Goal: Information Seeking & Learning: Learn about a topic

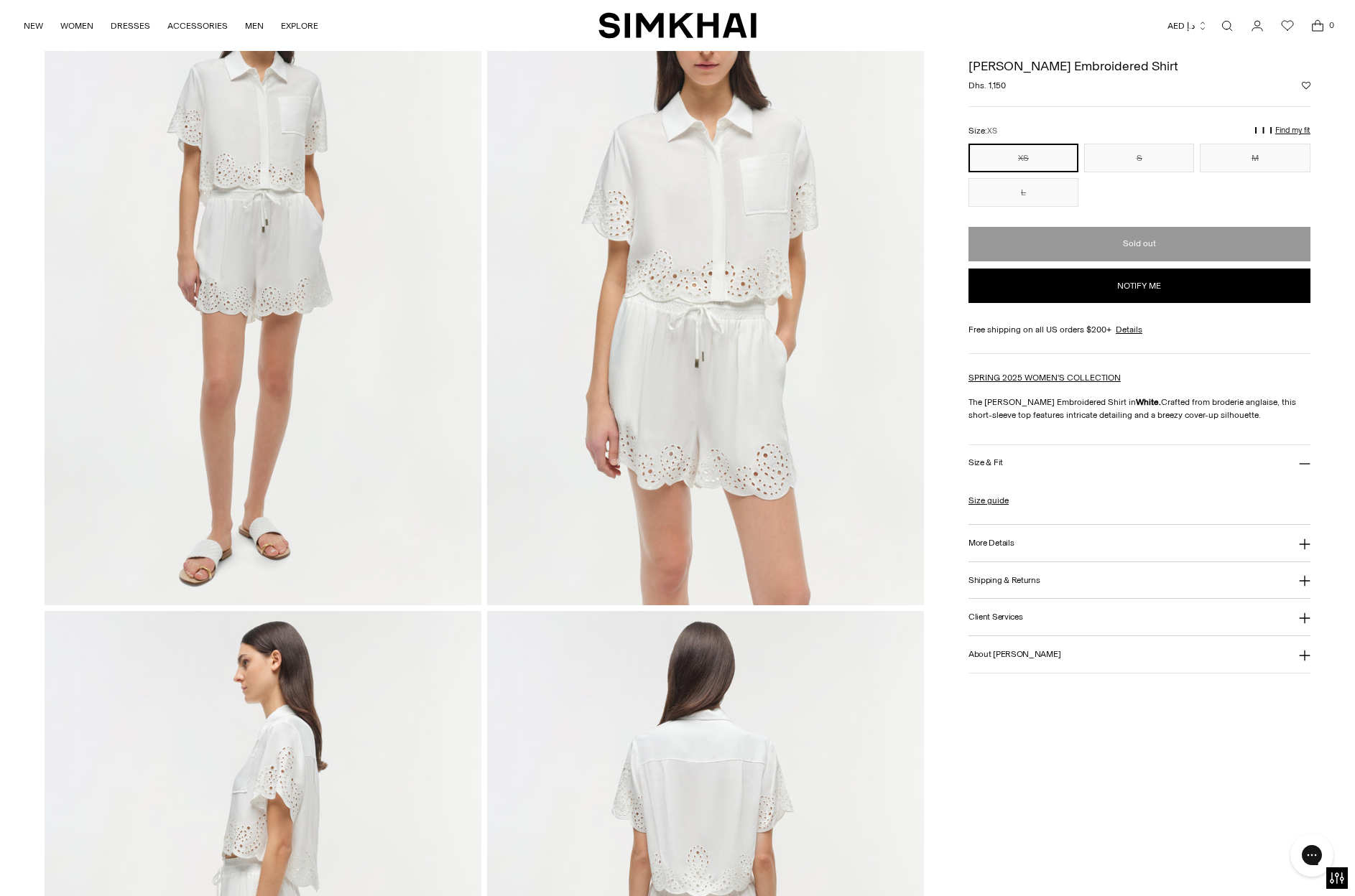
scroll to position [155, 0]
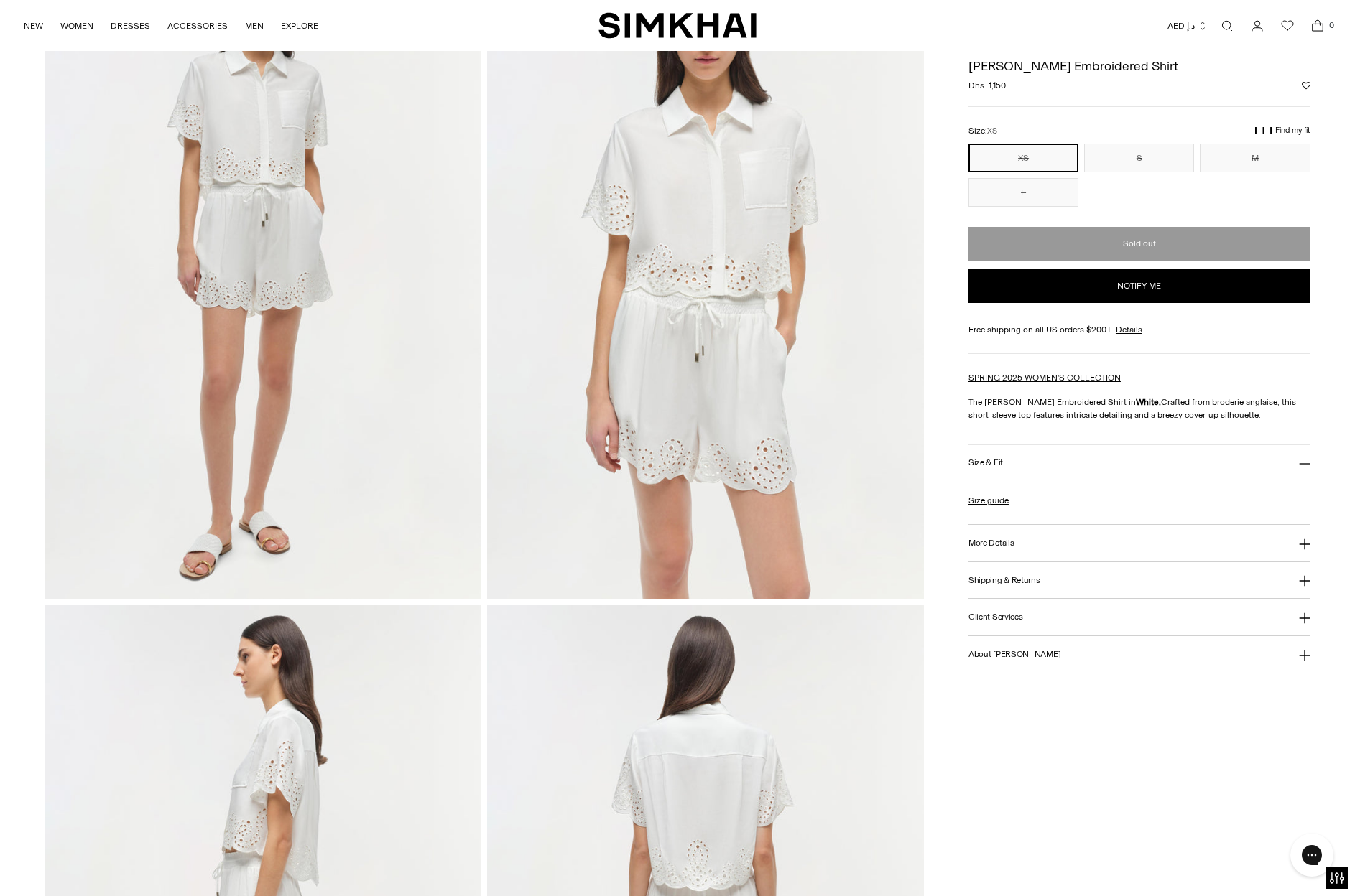
click at [997, 542] on h3 "More Details" at bounding box center [991, 543] width 45 height 9
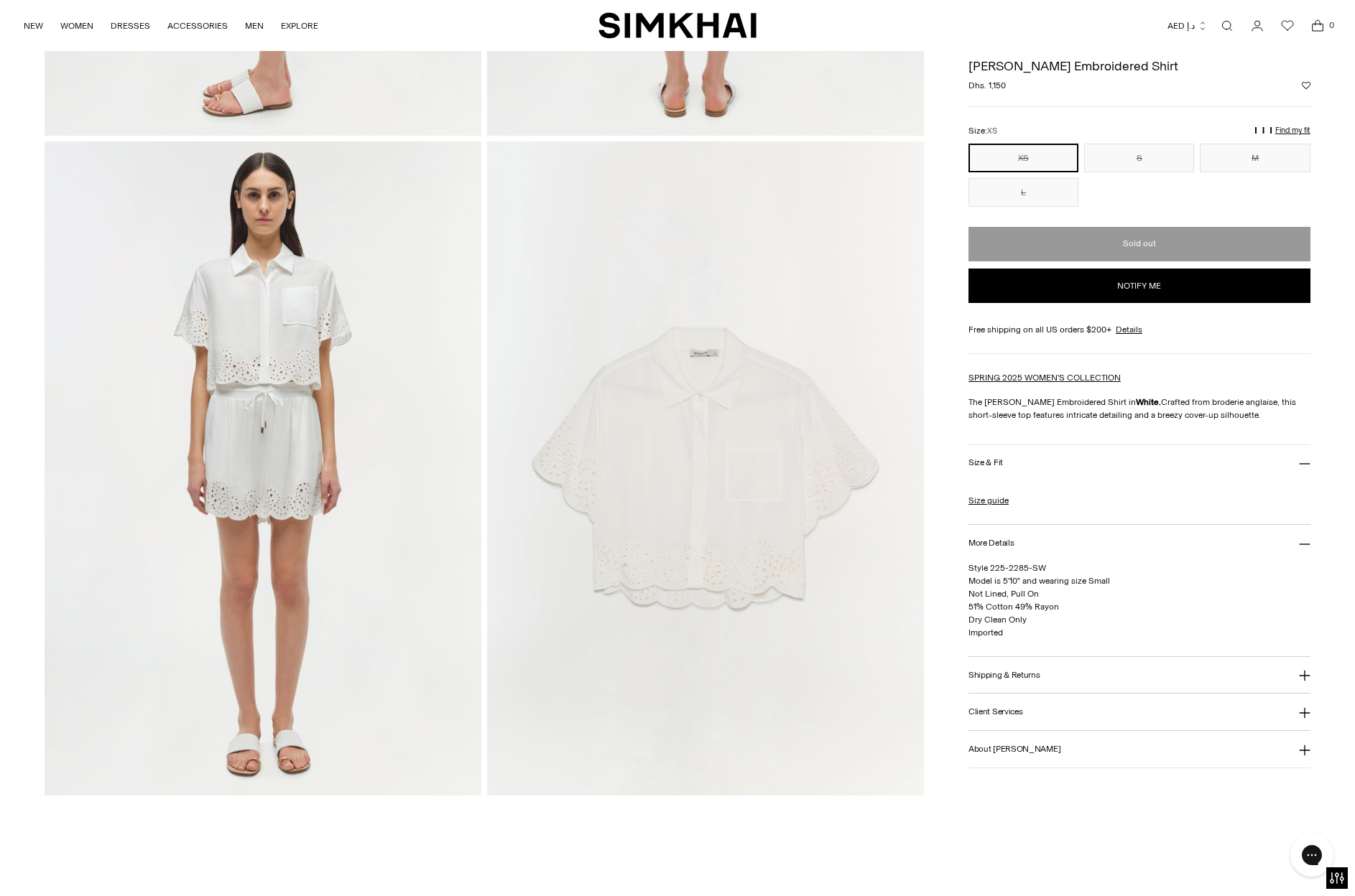
scroll to position [1284, 0]
click at [706, 499] on img at bounding box center [705, 468] width 437 height 655
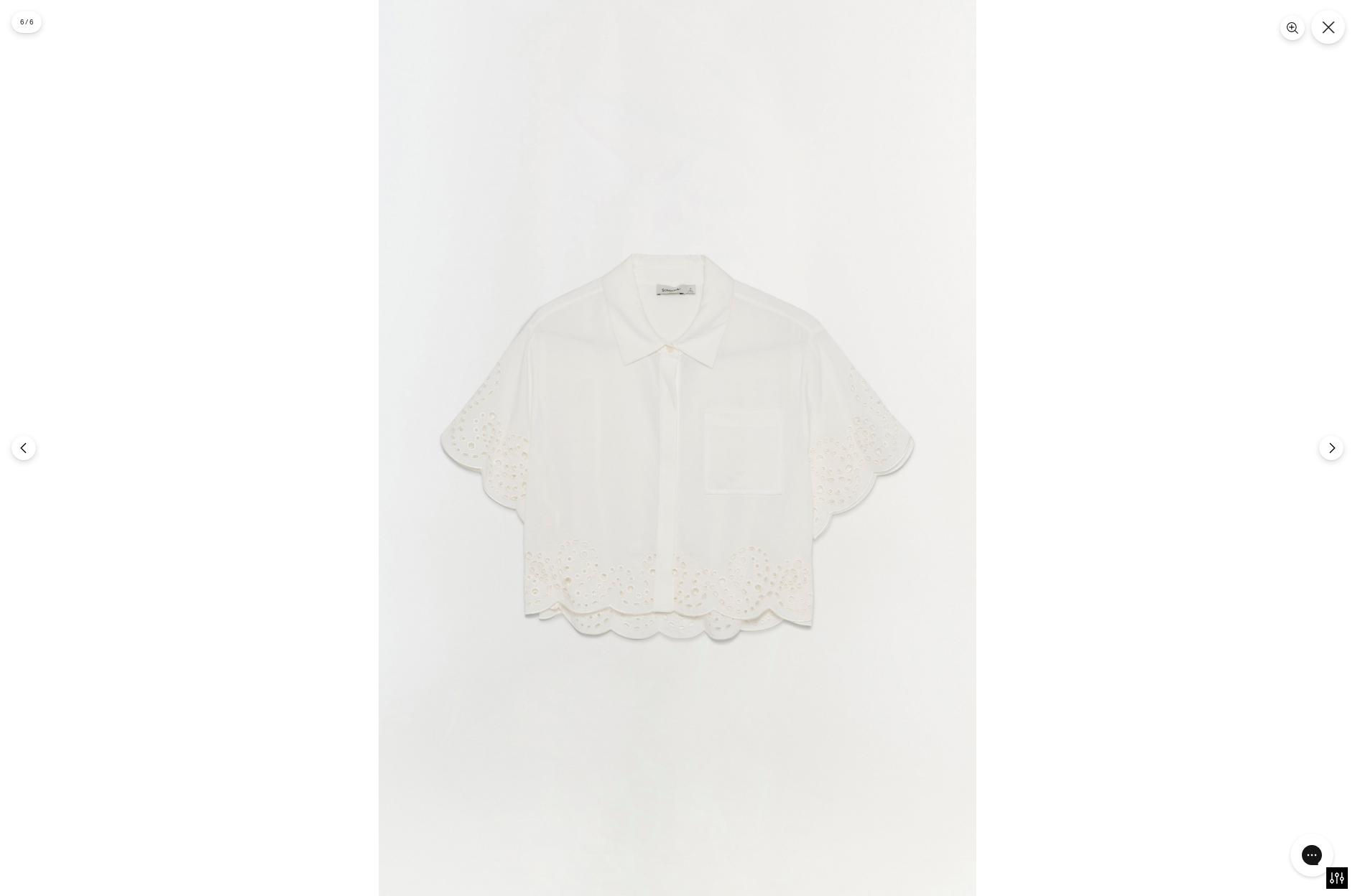
click at [1329, 28] on icon "Close" at bounding box center [1329, 27] width 13 height 13
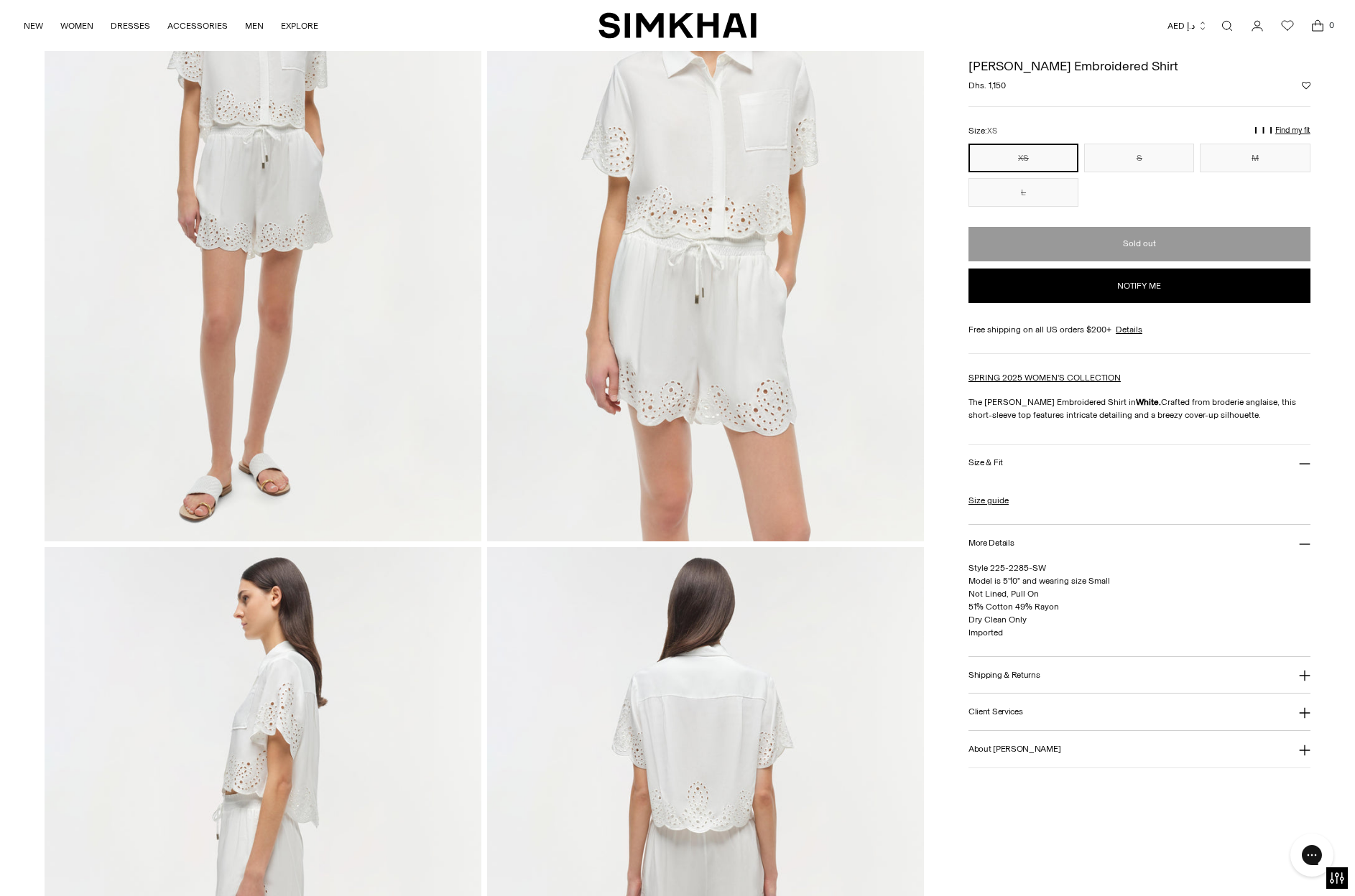
scroll to position [0, 0]
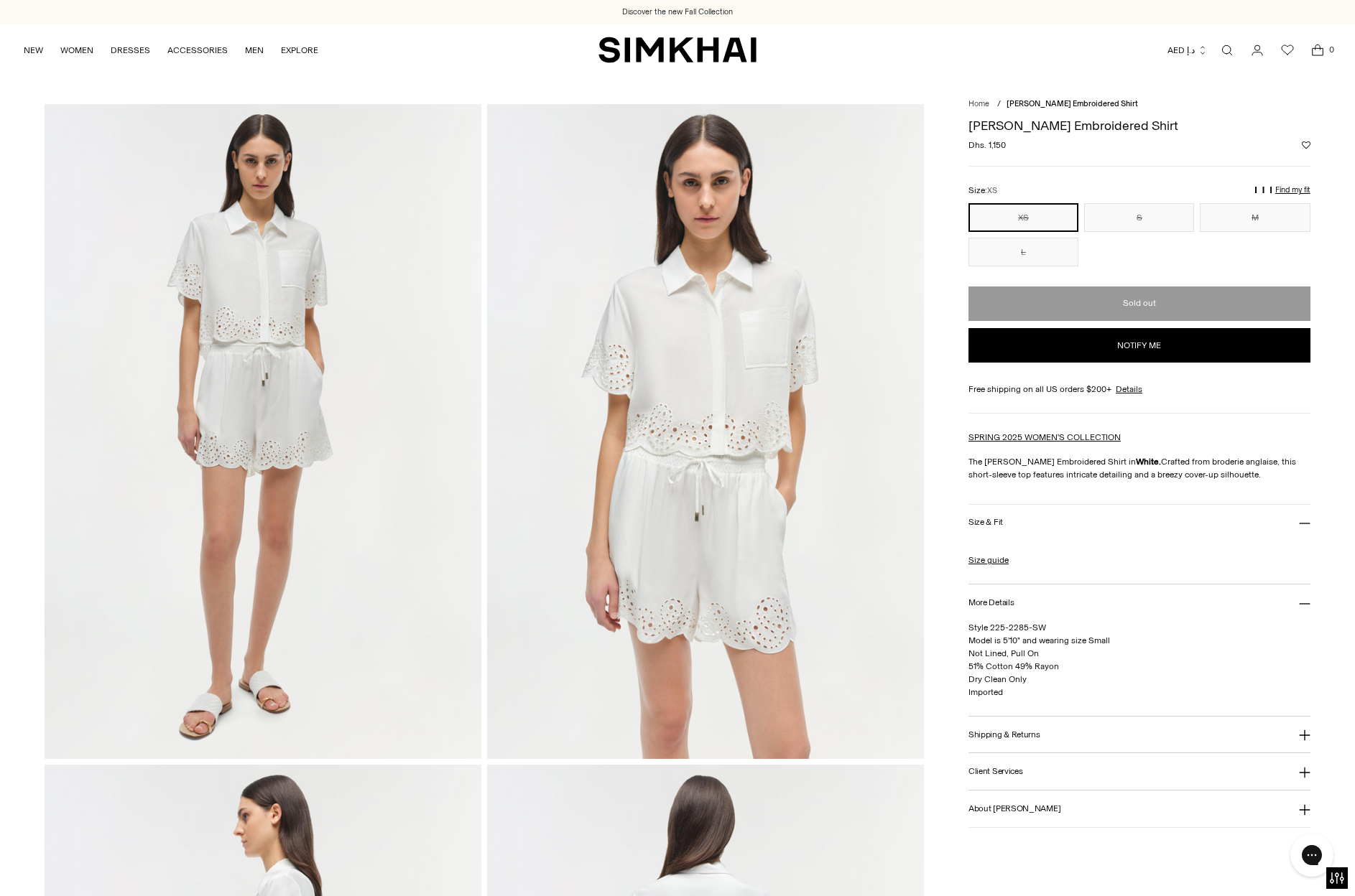
click at [651, 330] on img at bounding box center [705, 431] width 437 height 655
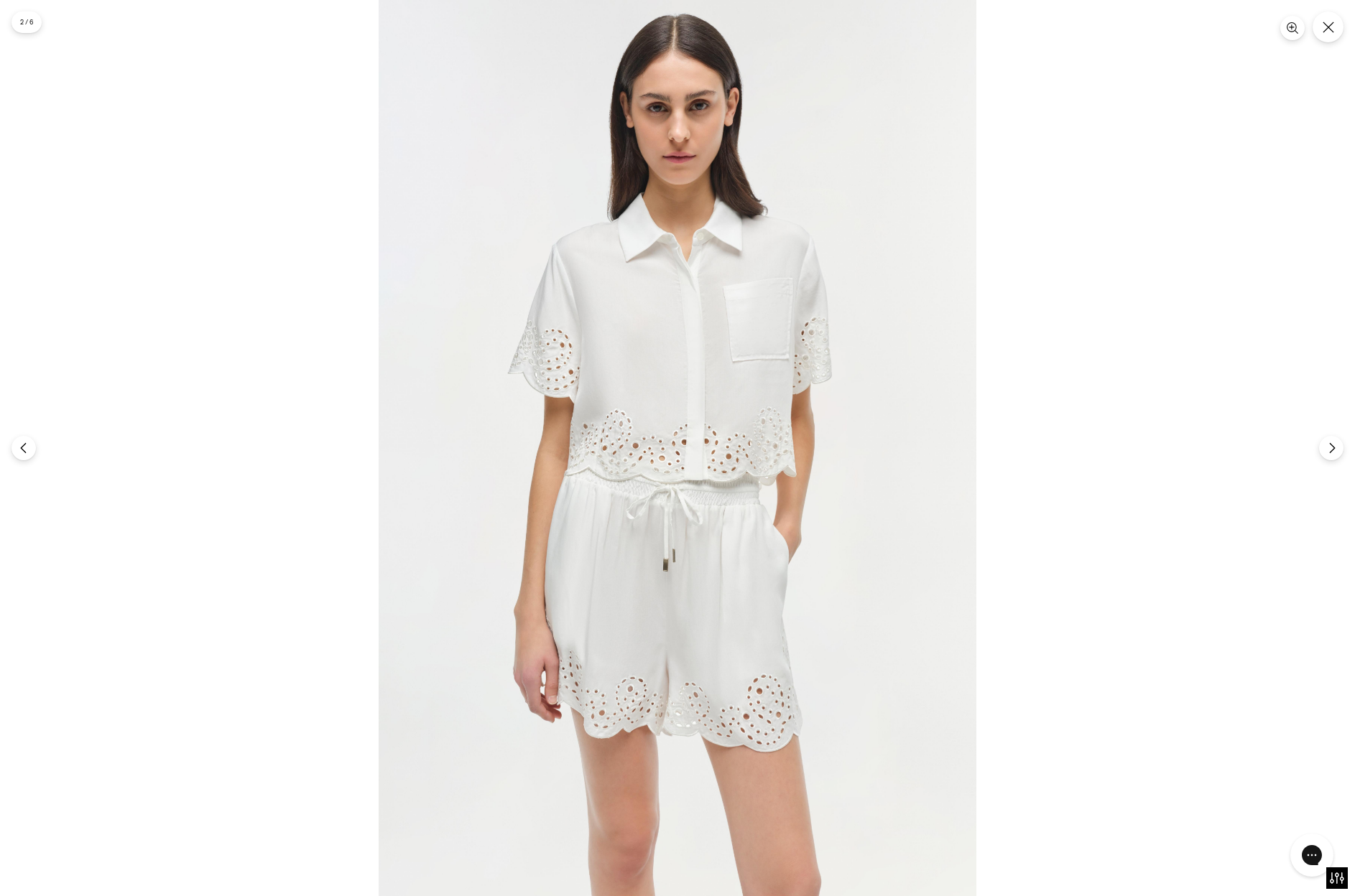
click at [651, 330] on img at bounding box center [677, 448] width 598 height 896
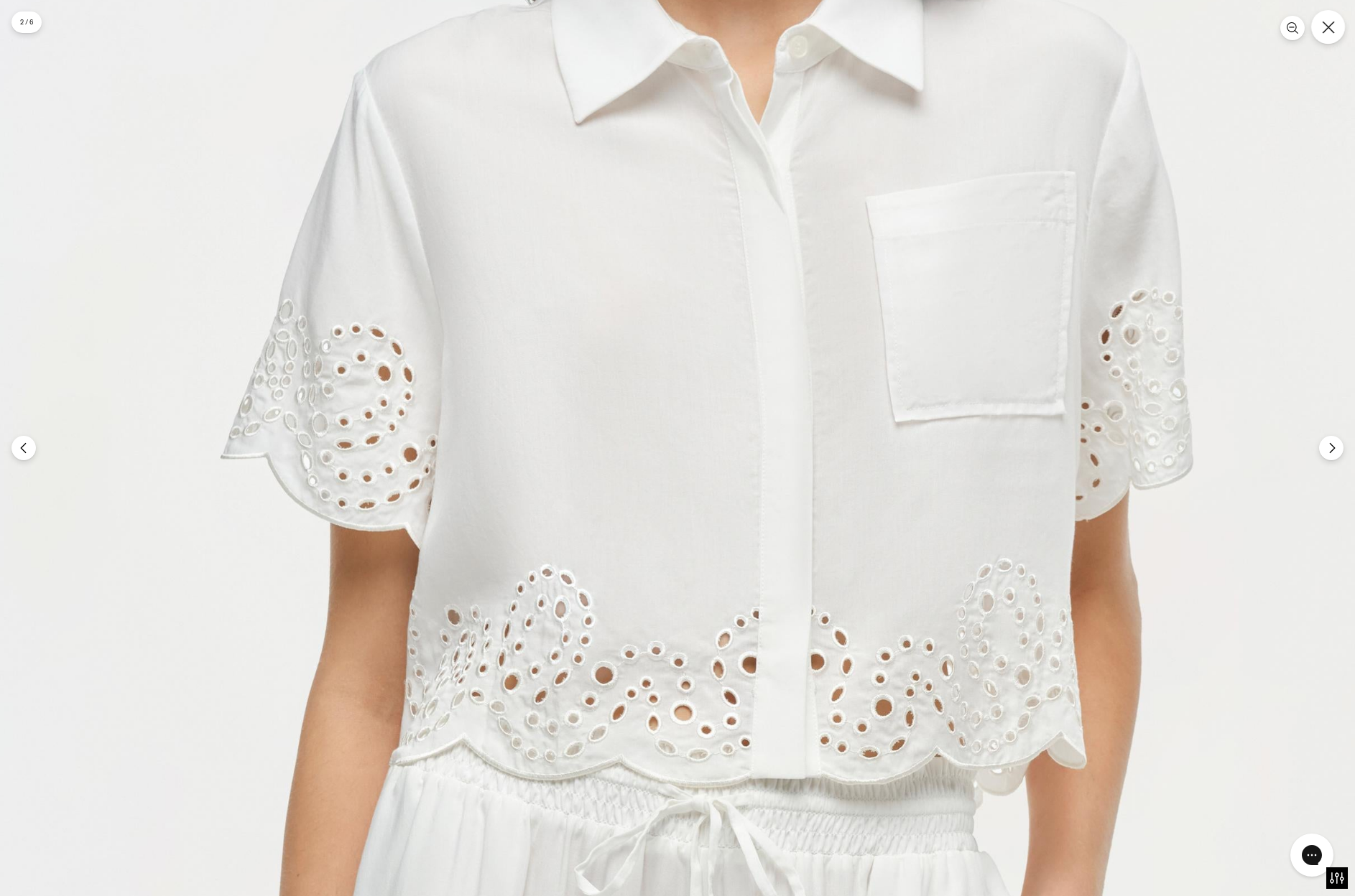
click at [1320, 26] on button "Close" at bounding box center [1328, 27] width 34 height 34
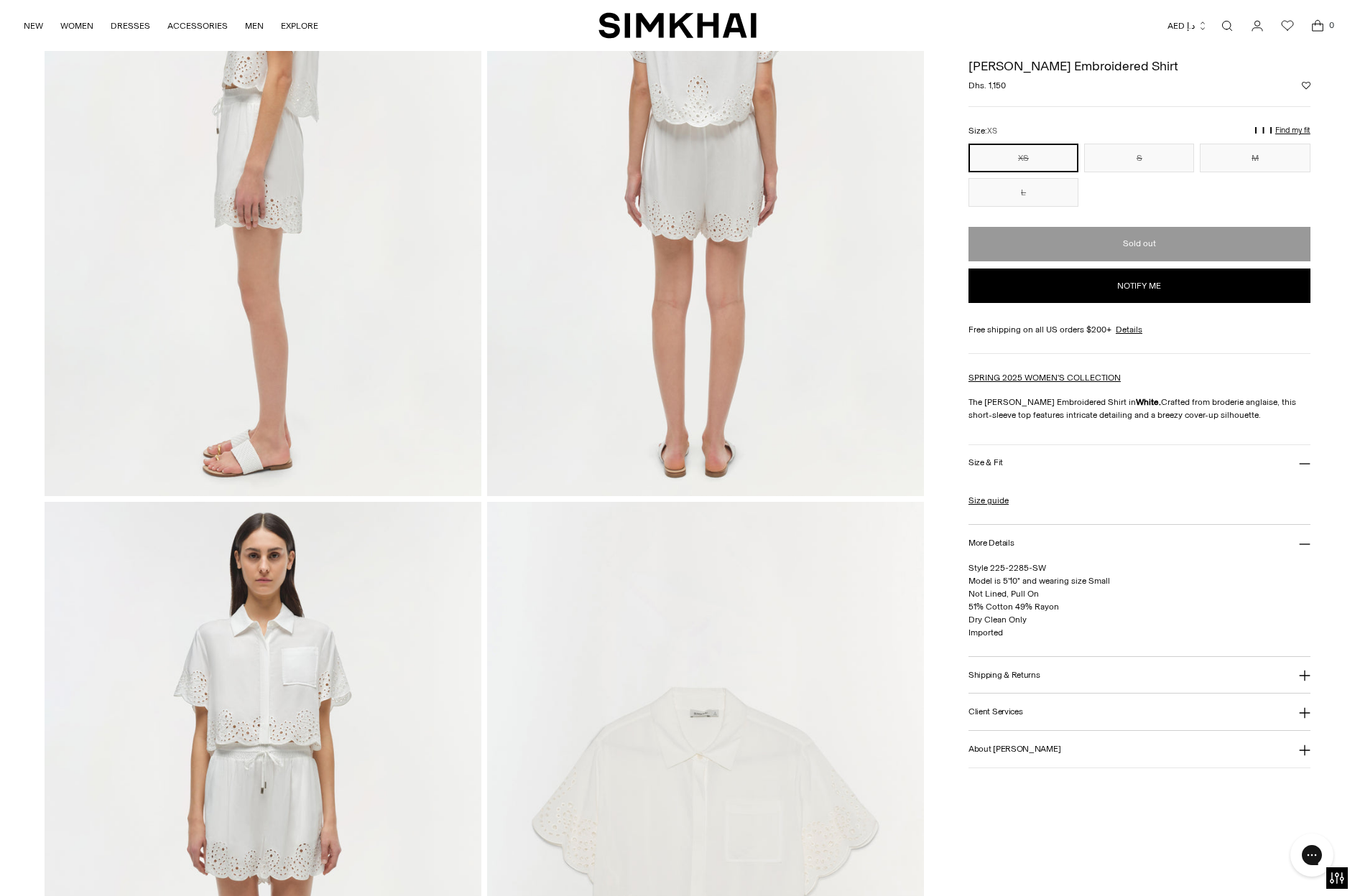
scroll to position [570, 0]
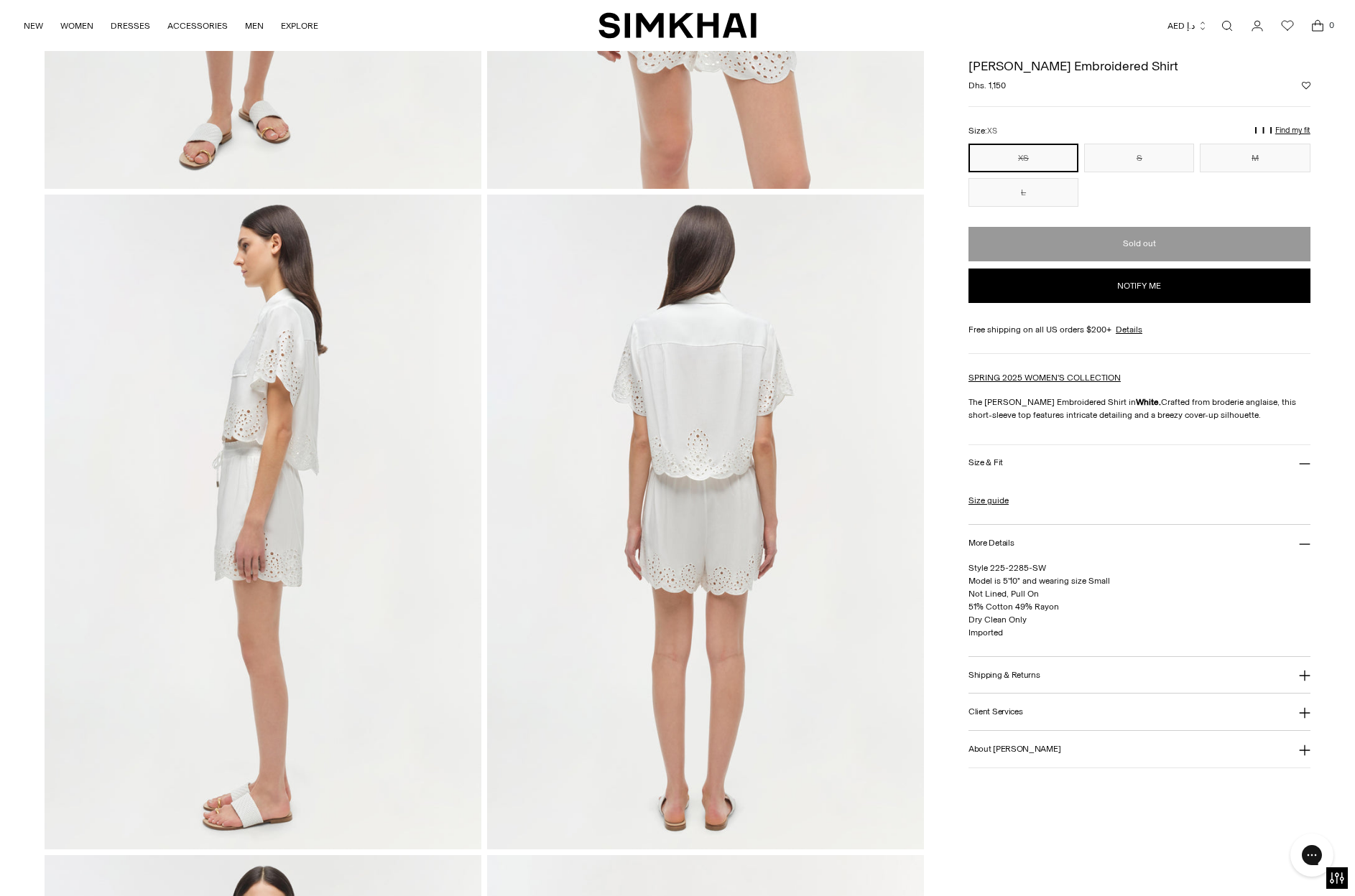
click at [719, 421] on img at bounding box center [705, 522] width 437 height 655
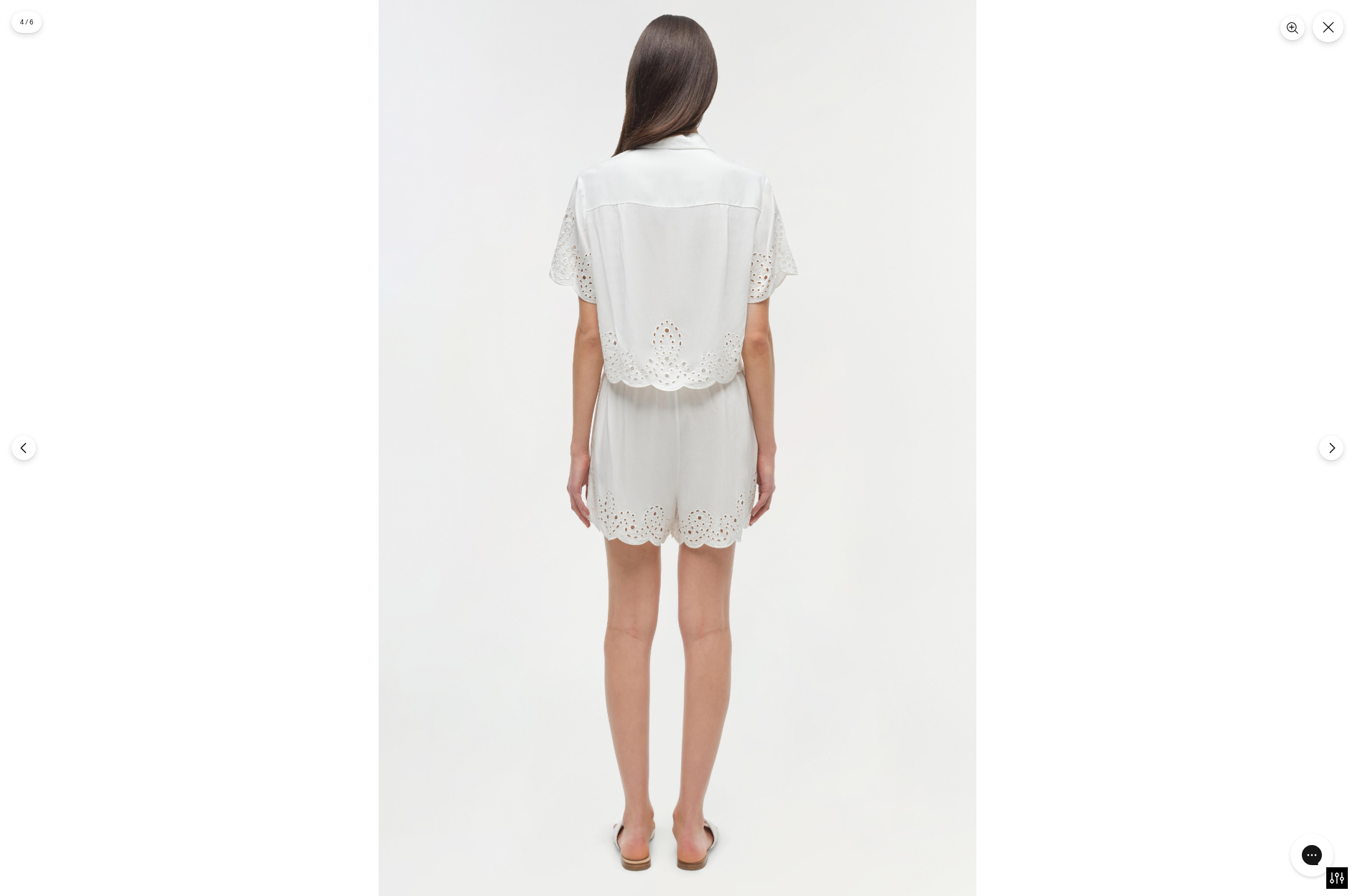
click at [748, 327] on img at bounding box center [677, 448] width 598 height 896
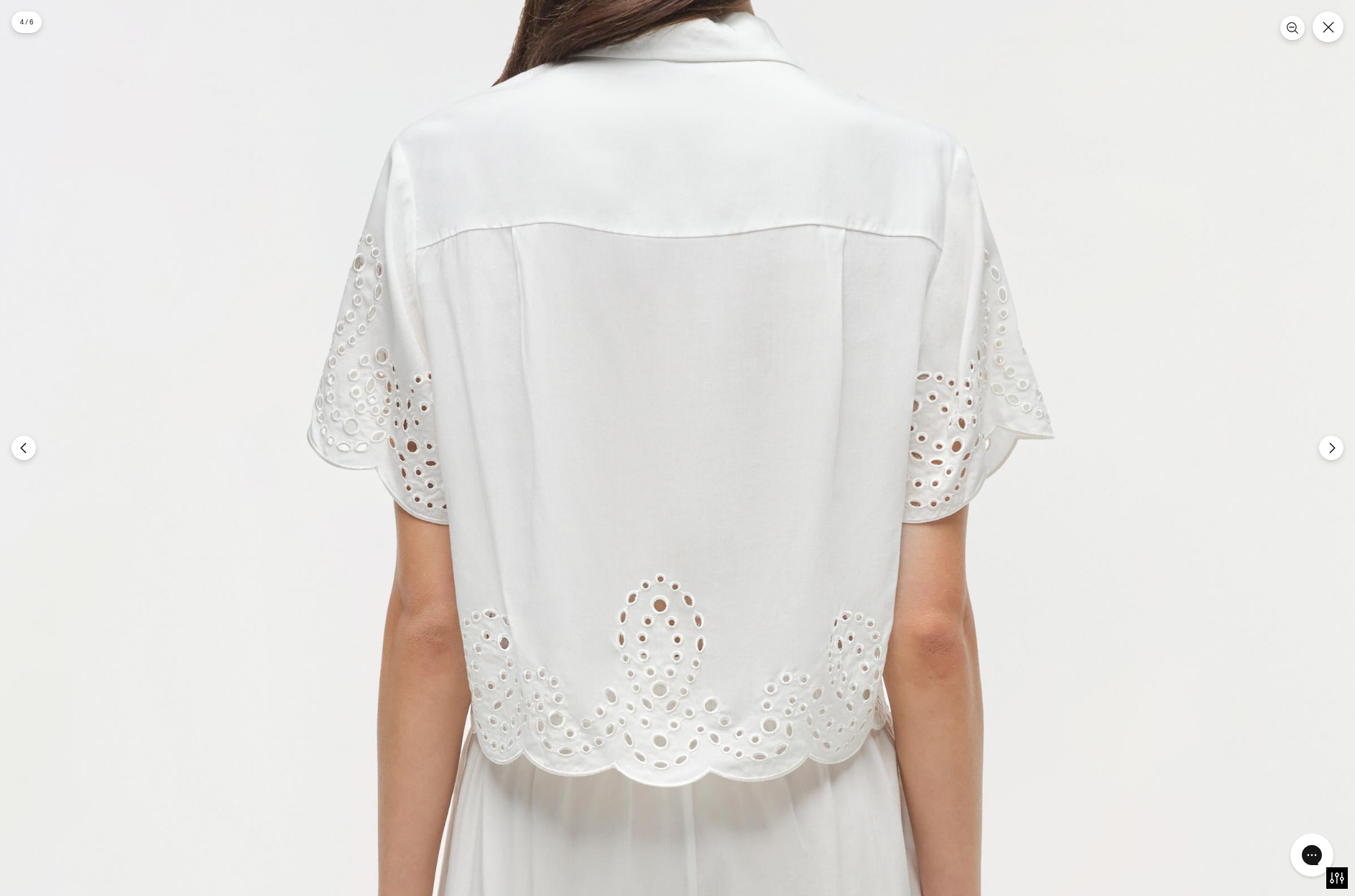
click at [1329, 28] on icon "Close" at bounding box center [1329, 27] width 13 height 13
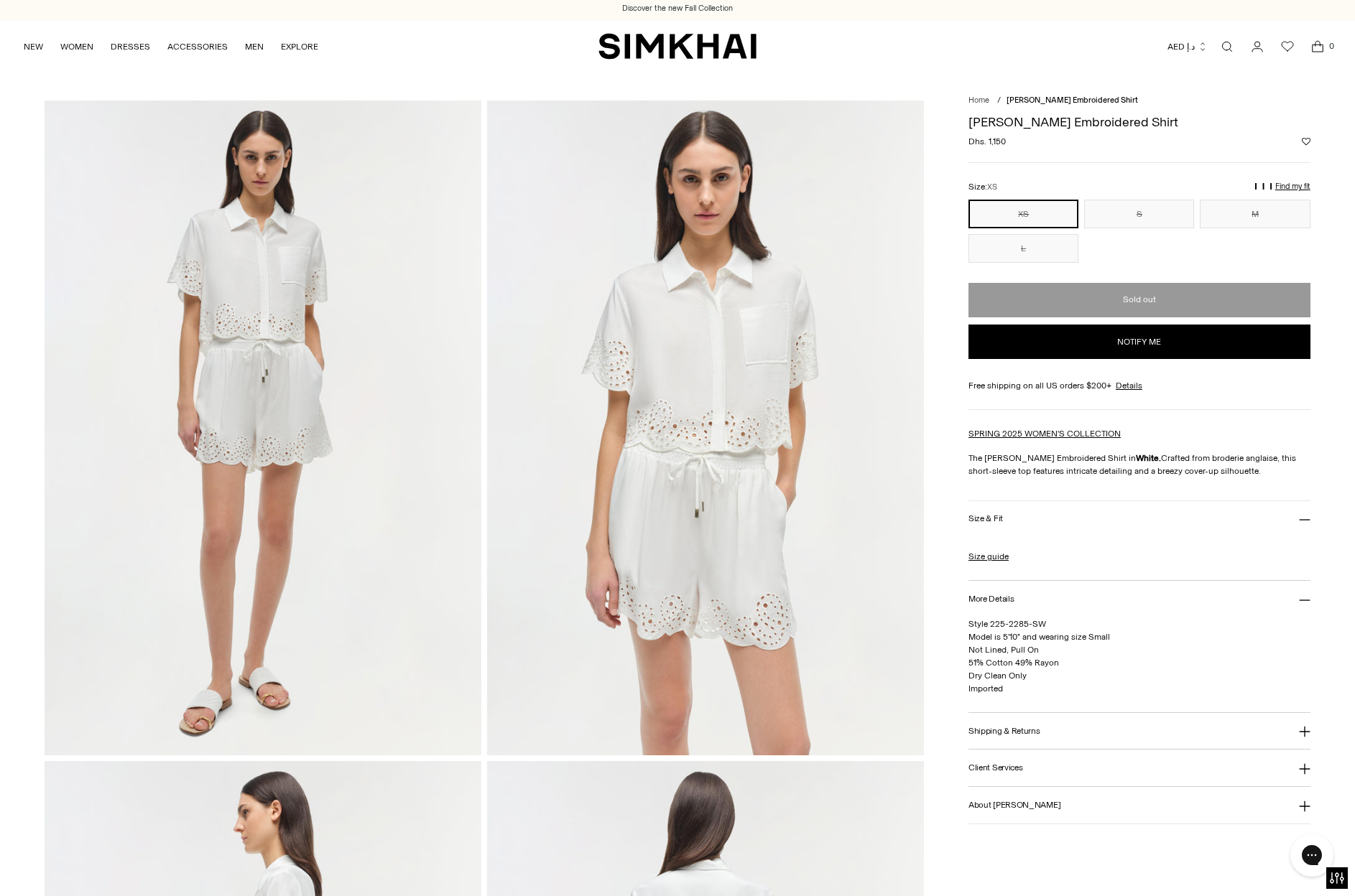
scroll to position [0, 0]
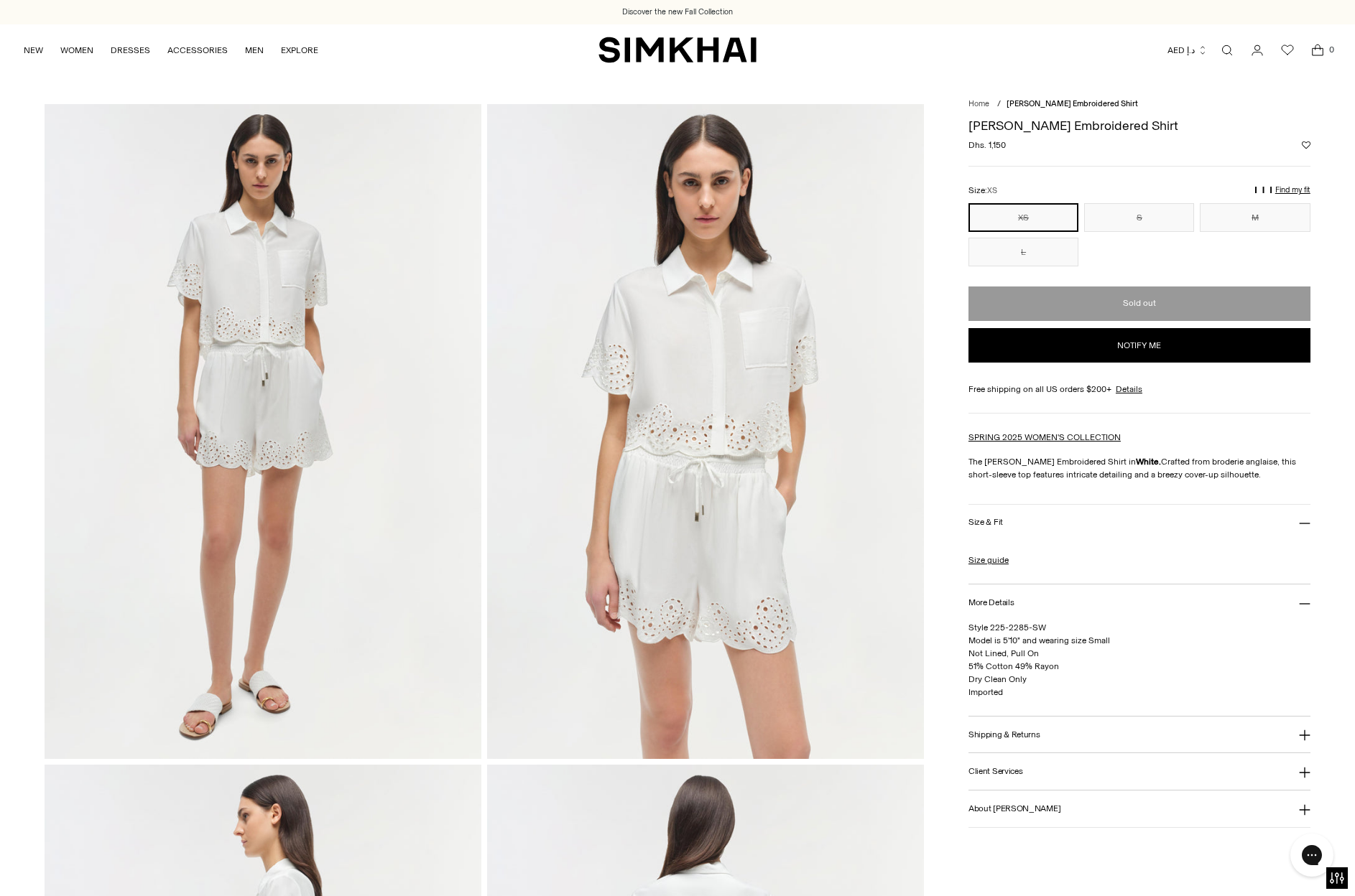
click at [759, 355] on img at bounding box center [705, 431] width 437 height 655
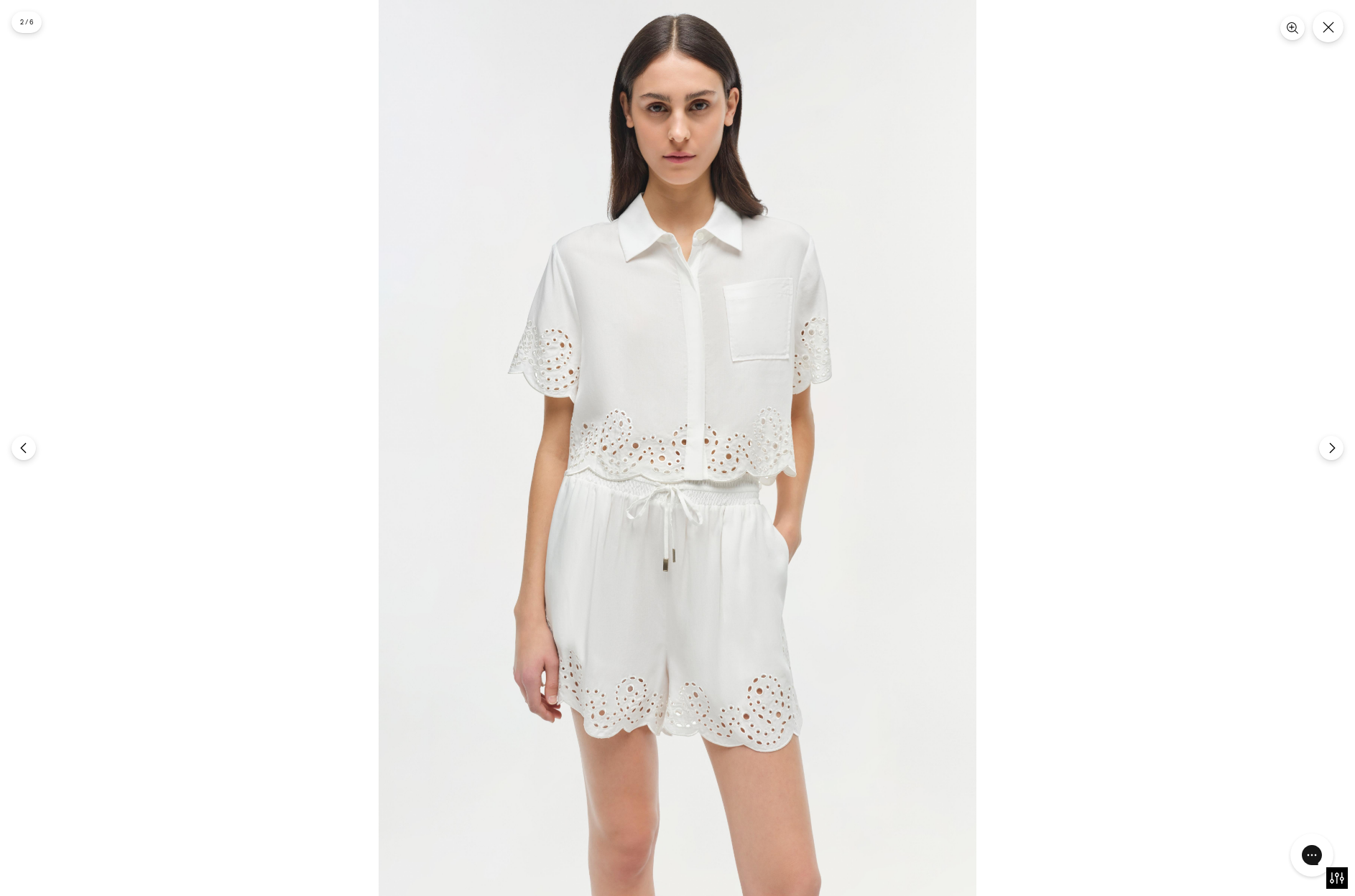
click at [757, 354] on img at bounding box center [677, 448] width 598 height 896
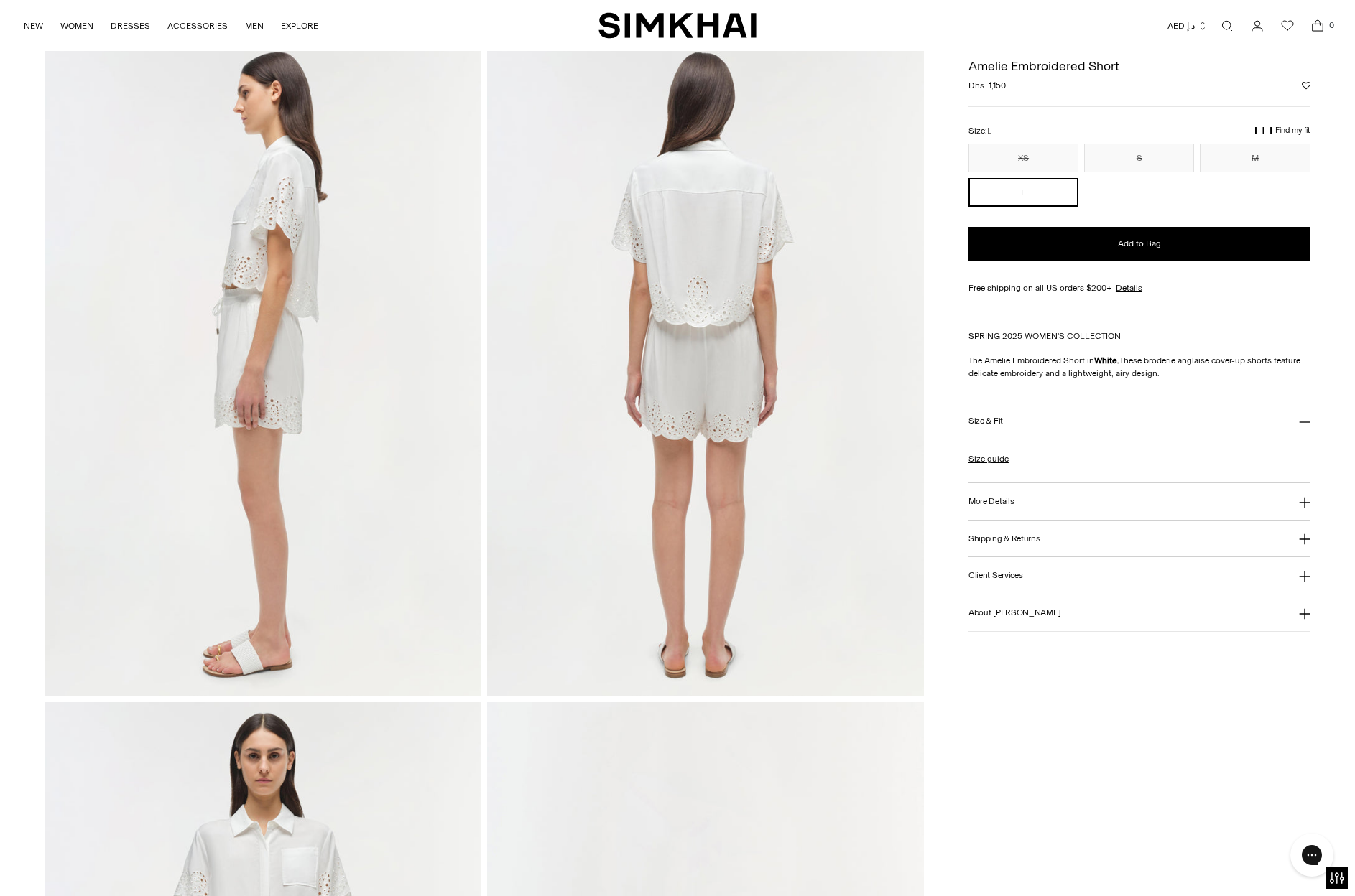
scroll to position [725, 0]
click at [702, 370] on img at bounding box center [705, 367] width 437 height 655
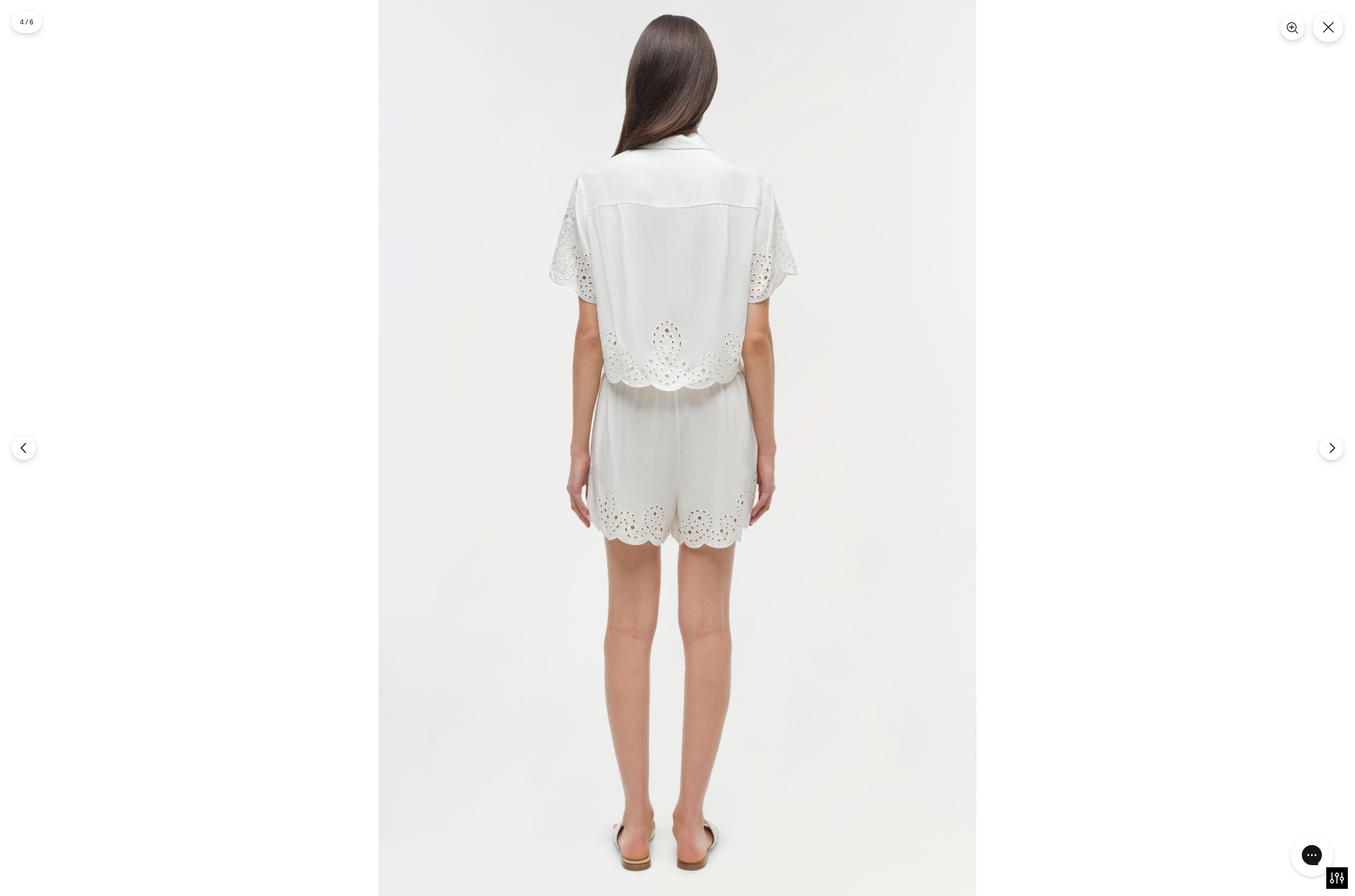
click at [702, 370] on img at bounding box center [677, 448] width 598 height 896
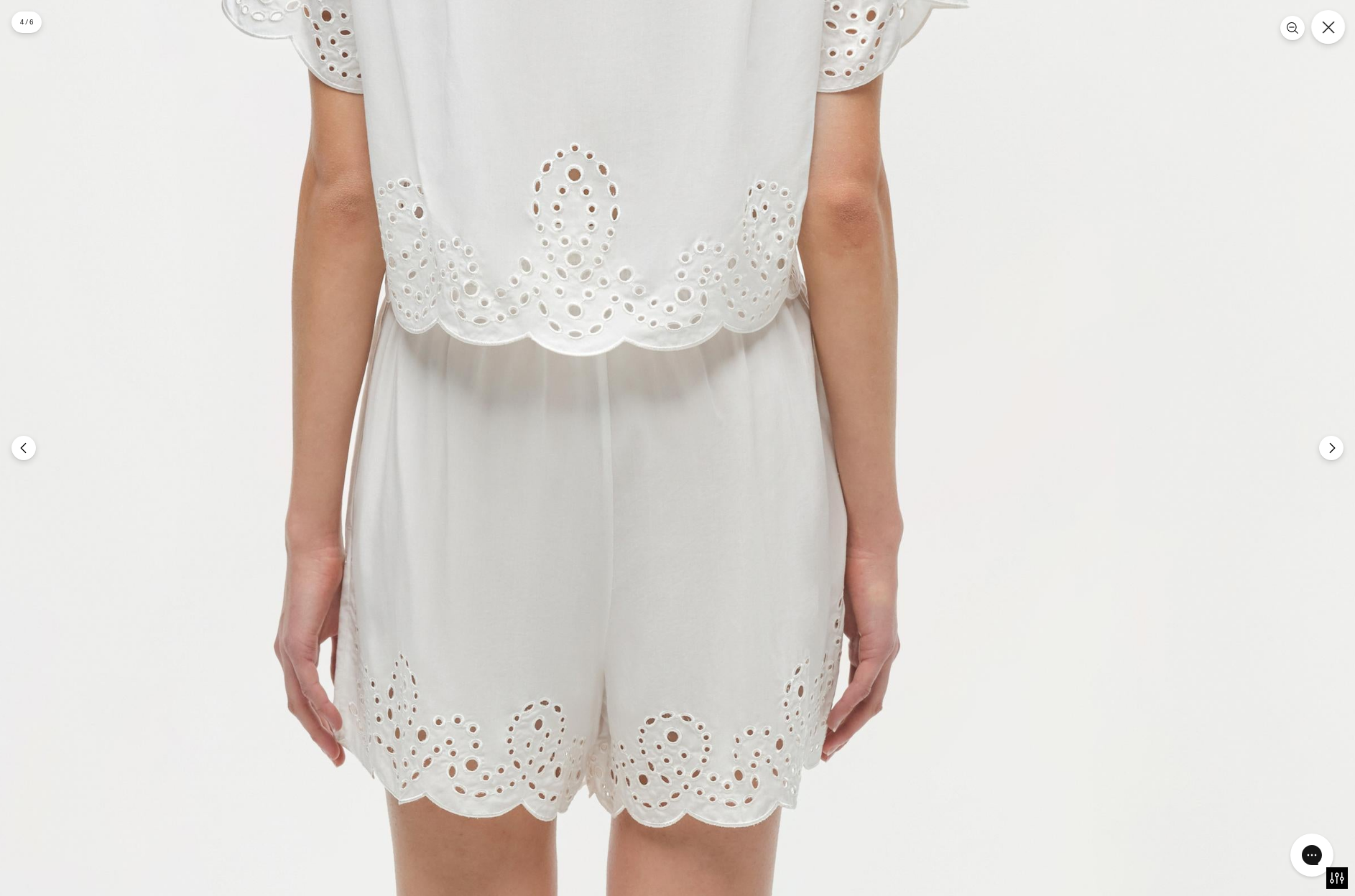
click at [1328, 26] on icon "Close" at bounding box center [1329, 27] width 13 height 13
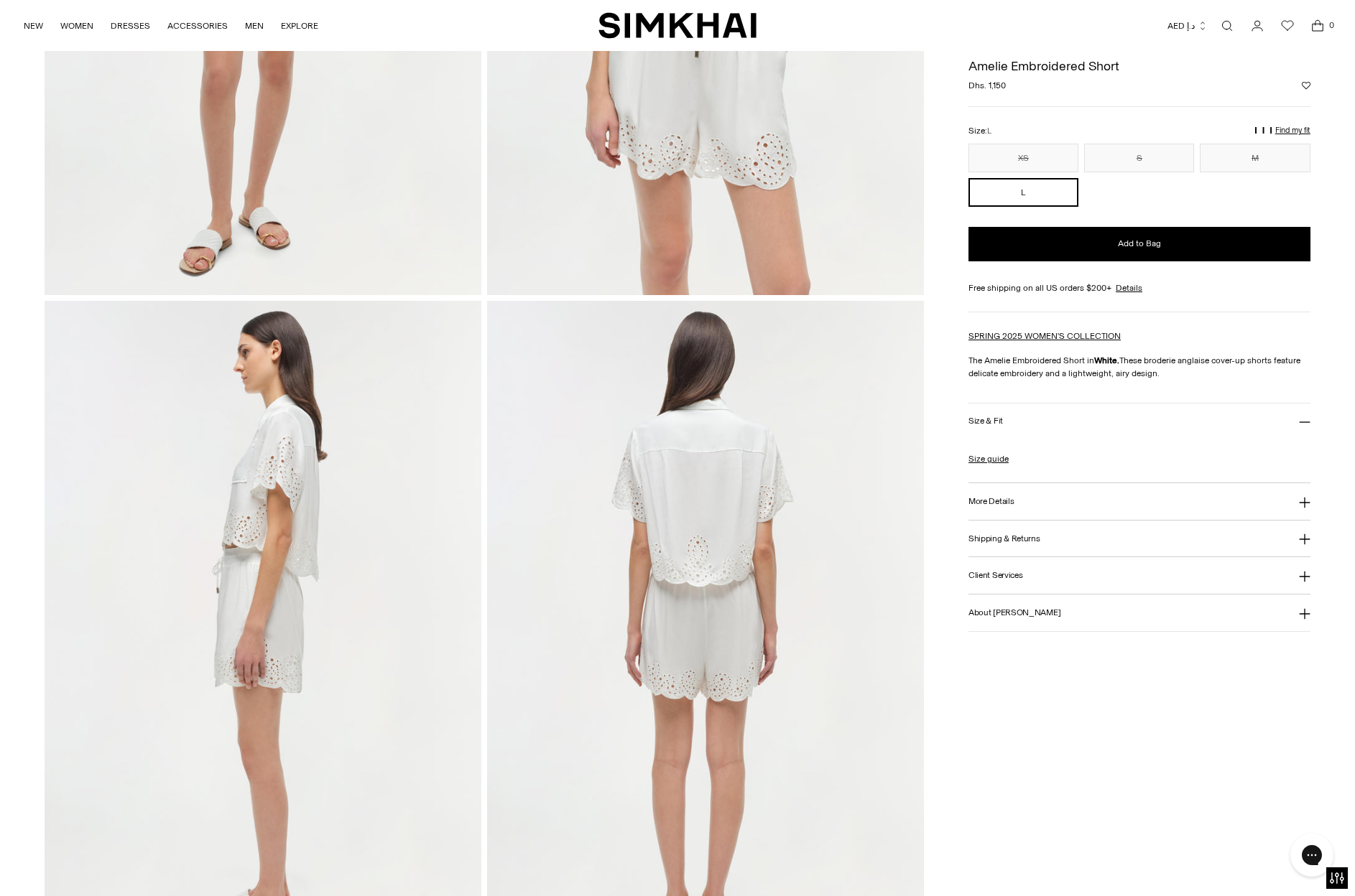
scroll to position [392, 0]
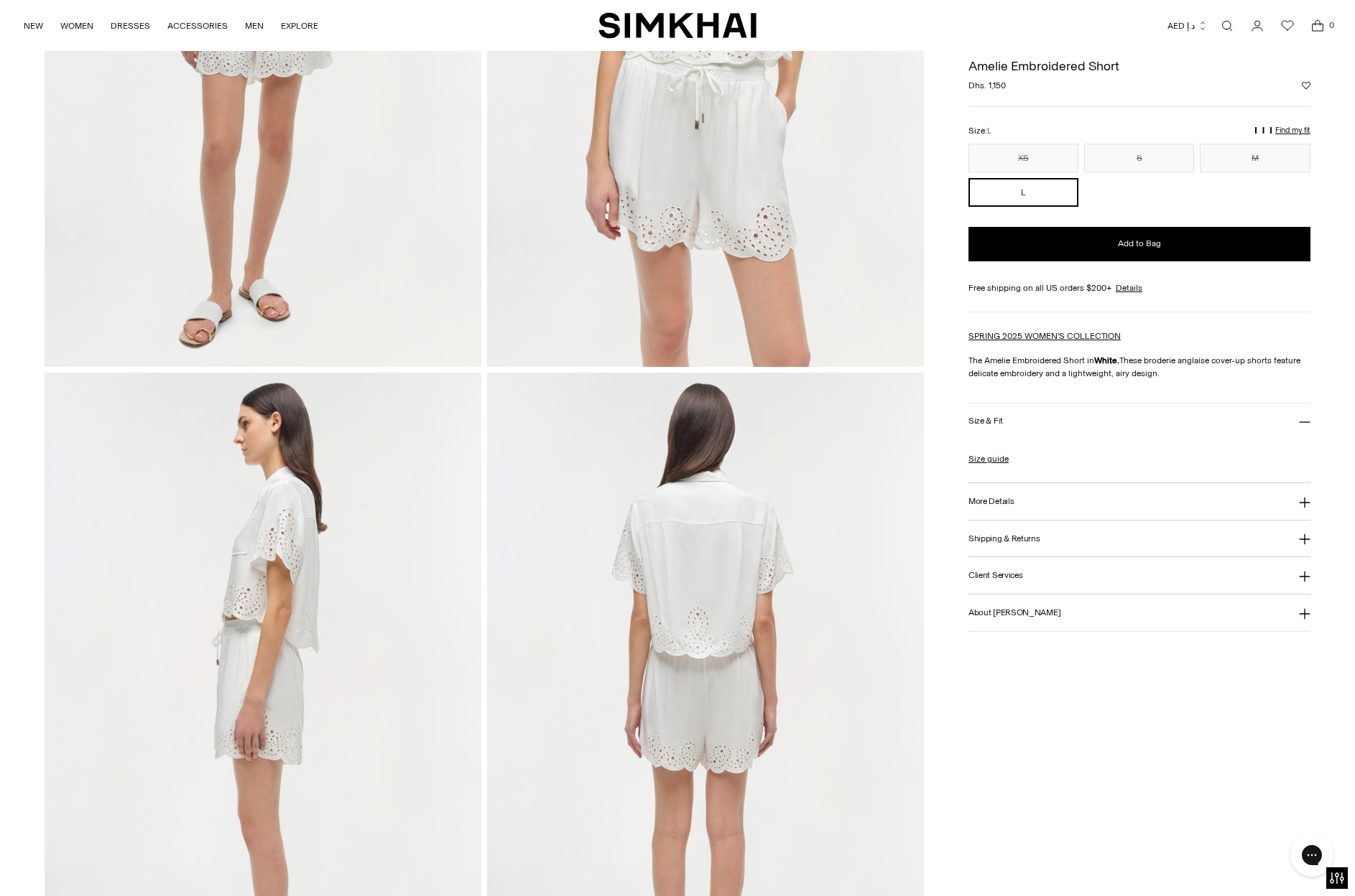
click at [387, 594] on img at bounding box center [263, 699] width 437 height 655
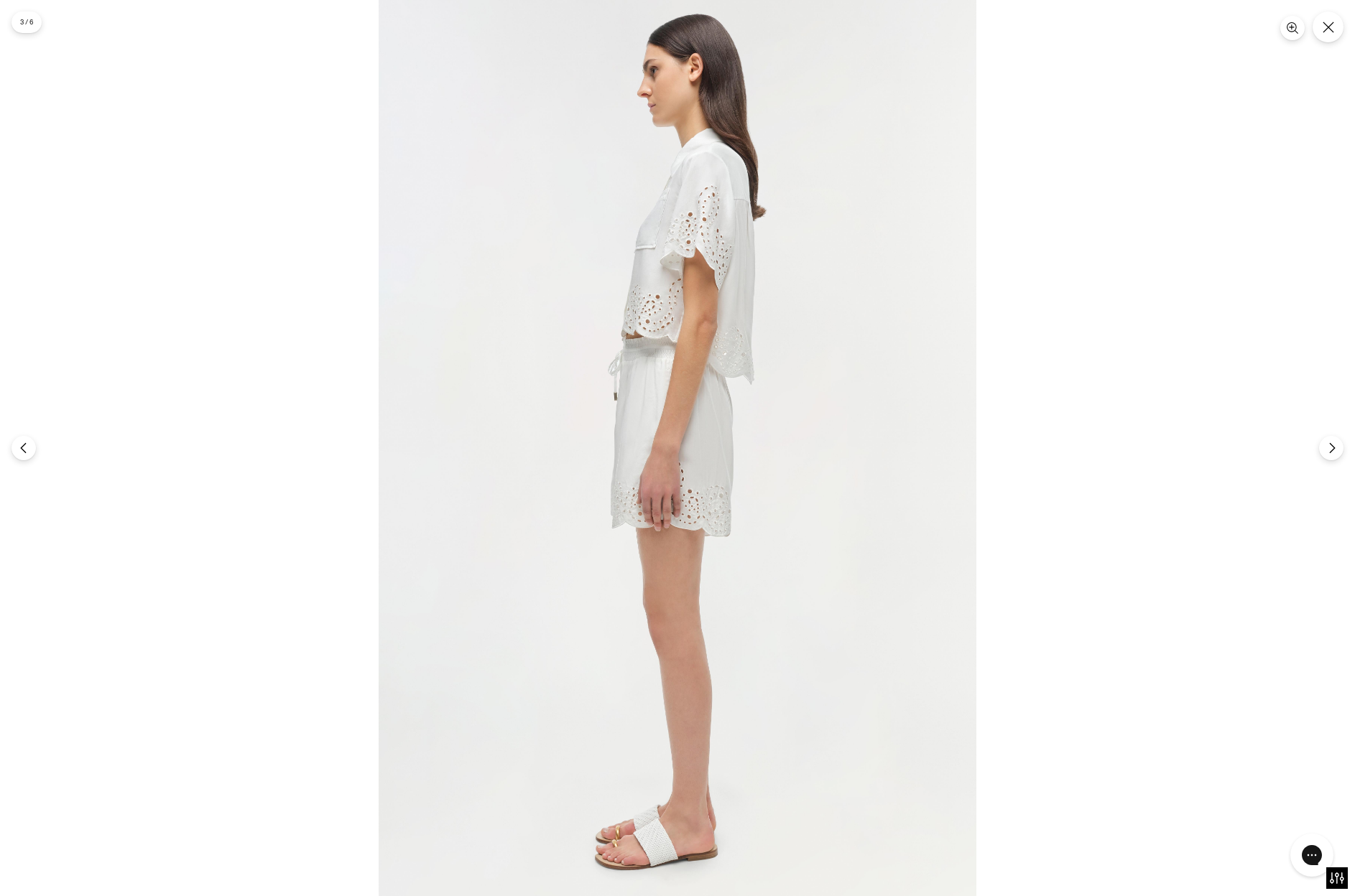
click at [709, 415] on img at bounding box center [677, 448] width 598 height 896
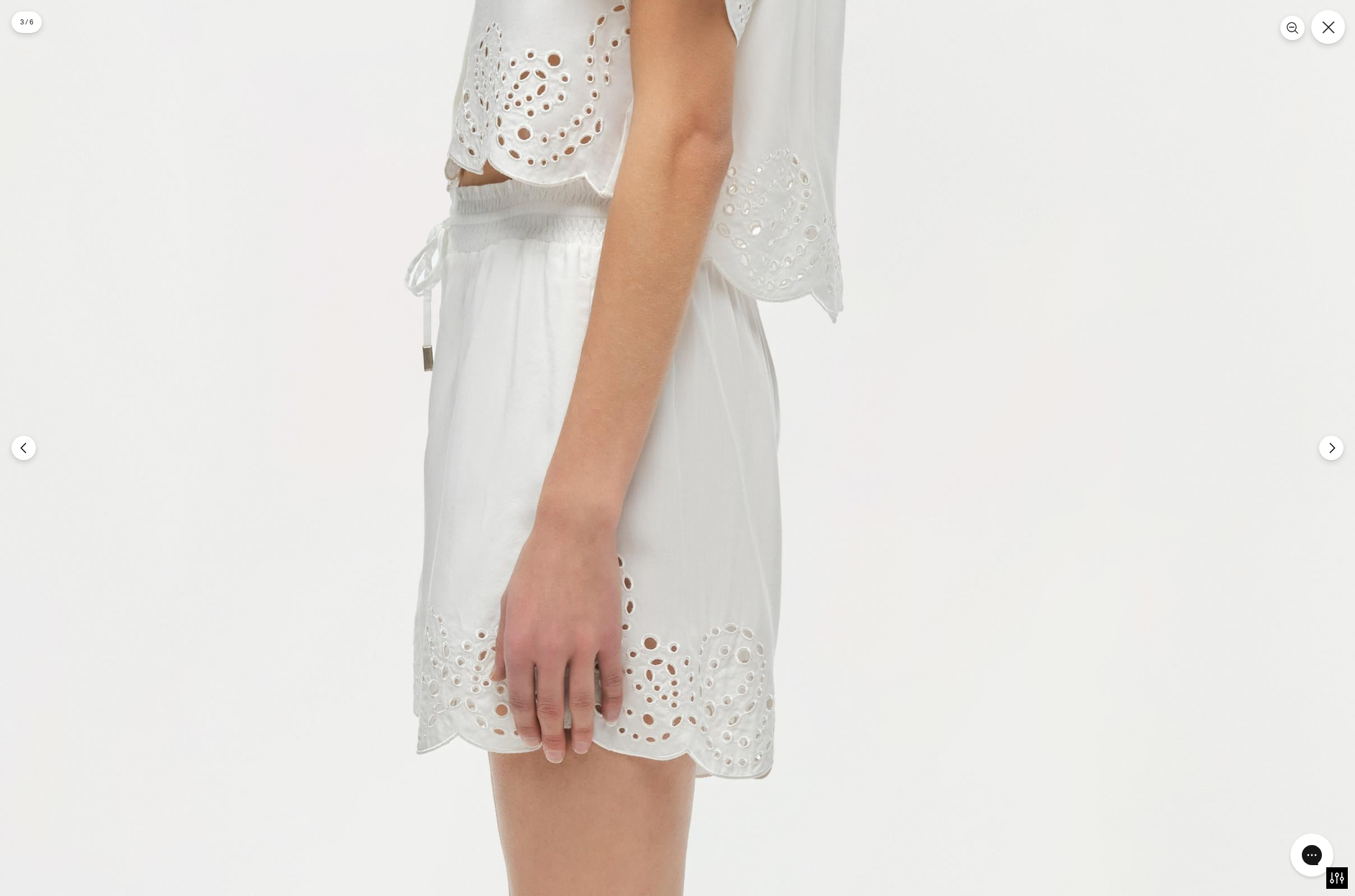
click at [1316, 34] on button "Close" at bounding box center [1328, 27] width 34 height 34
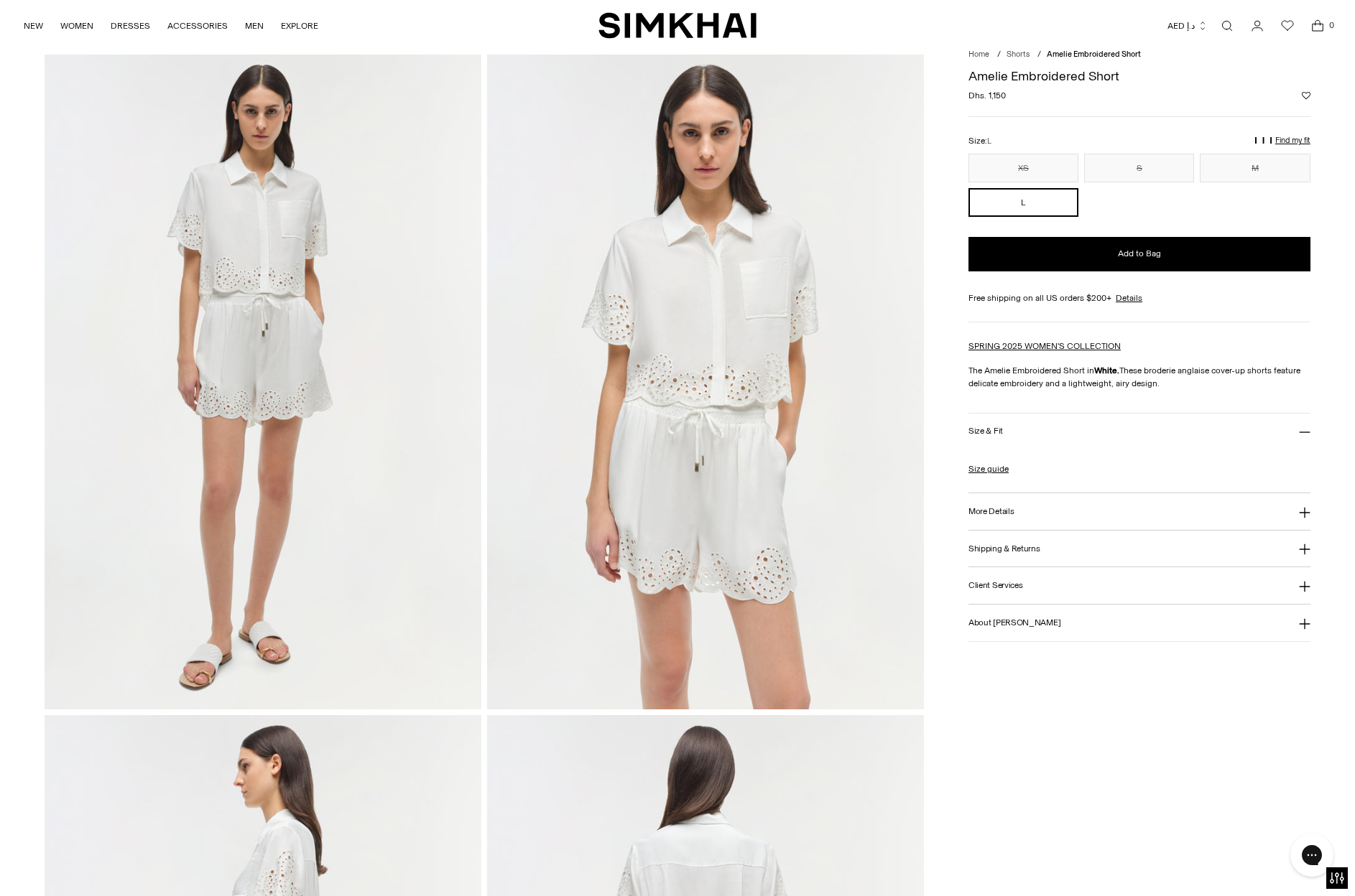
scroll to position [0, 0]
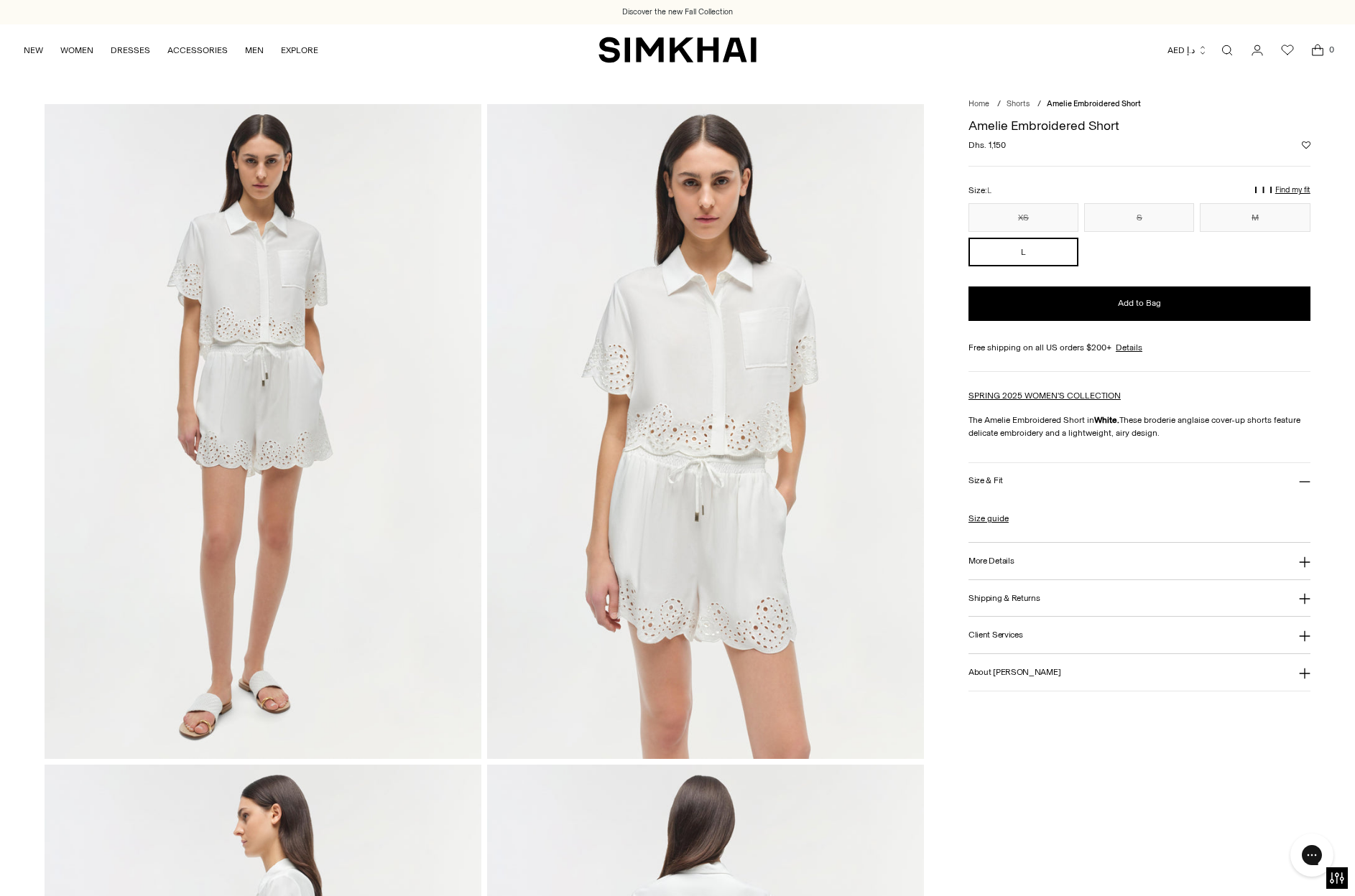
click at [763, 402] on img at bounding box center [705, 431] width 437 height 655
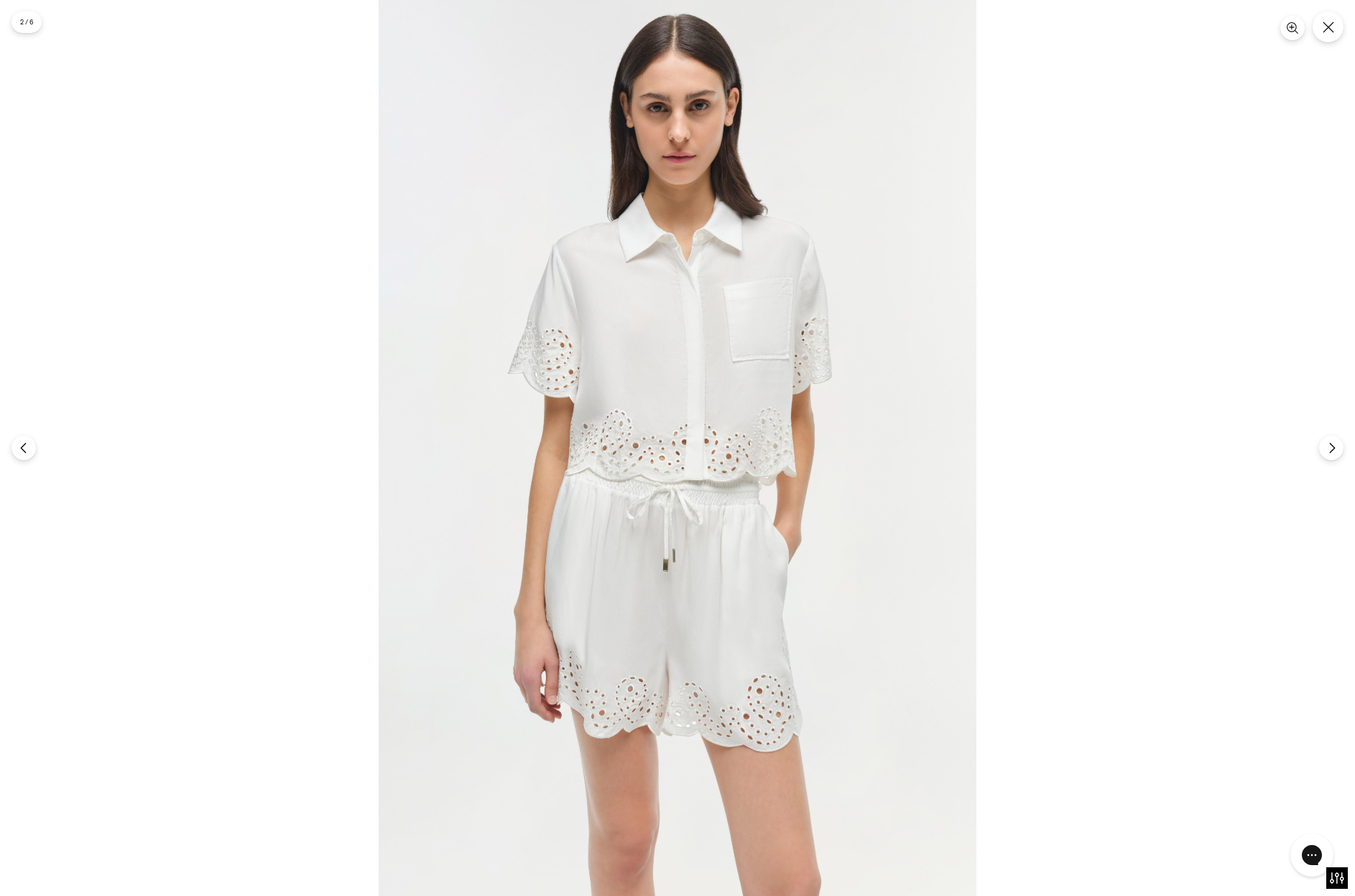
click at [706, 496] on img at bounding box center [677, 448] width 598 height 896
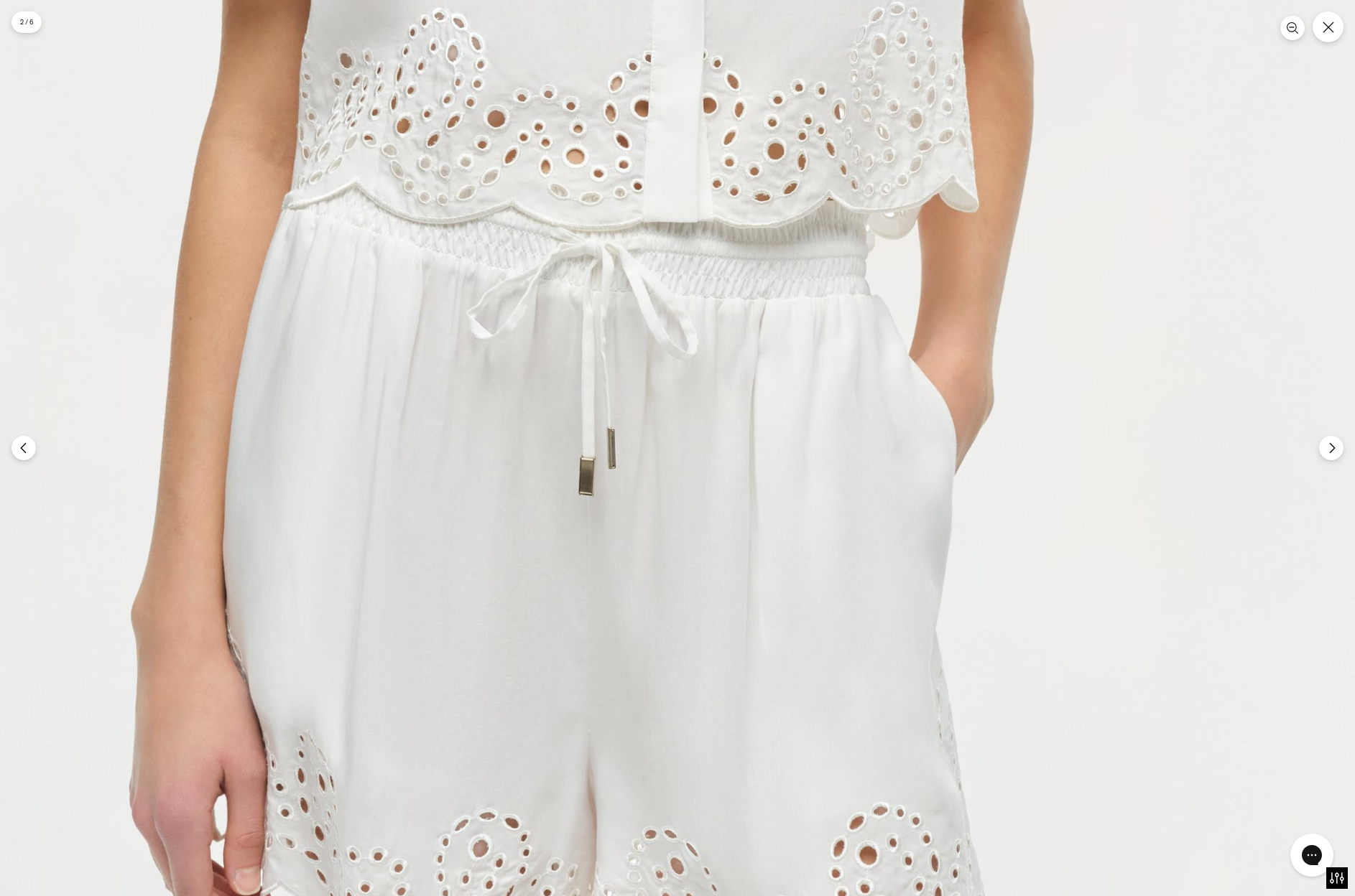
click at [754, 260] on img at bounding box center [622, 126] width 1793 height 2688
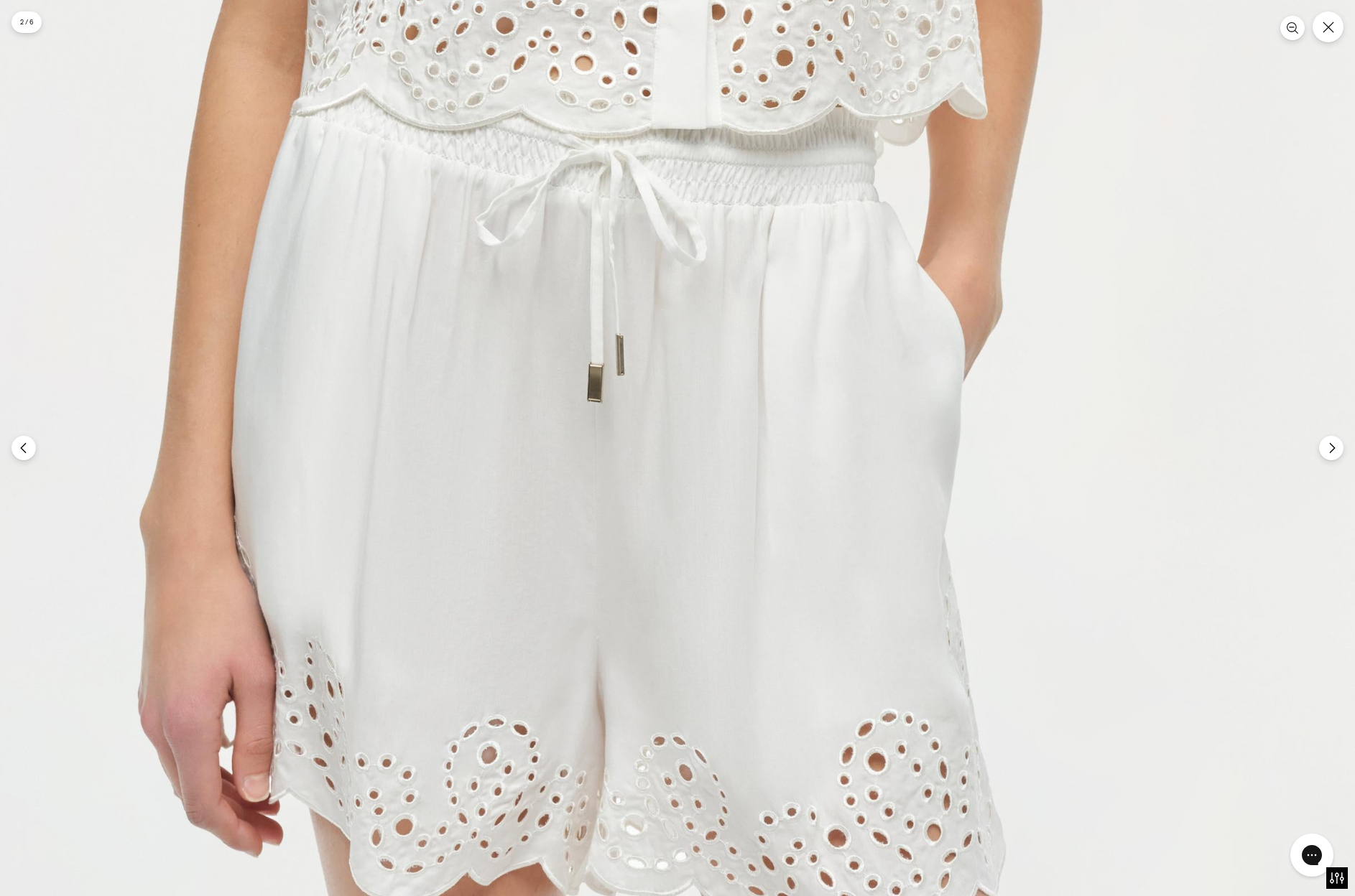
click at [748, 396] on img at bounding box center [631, 32] width 1793 height 2688
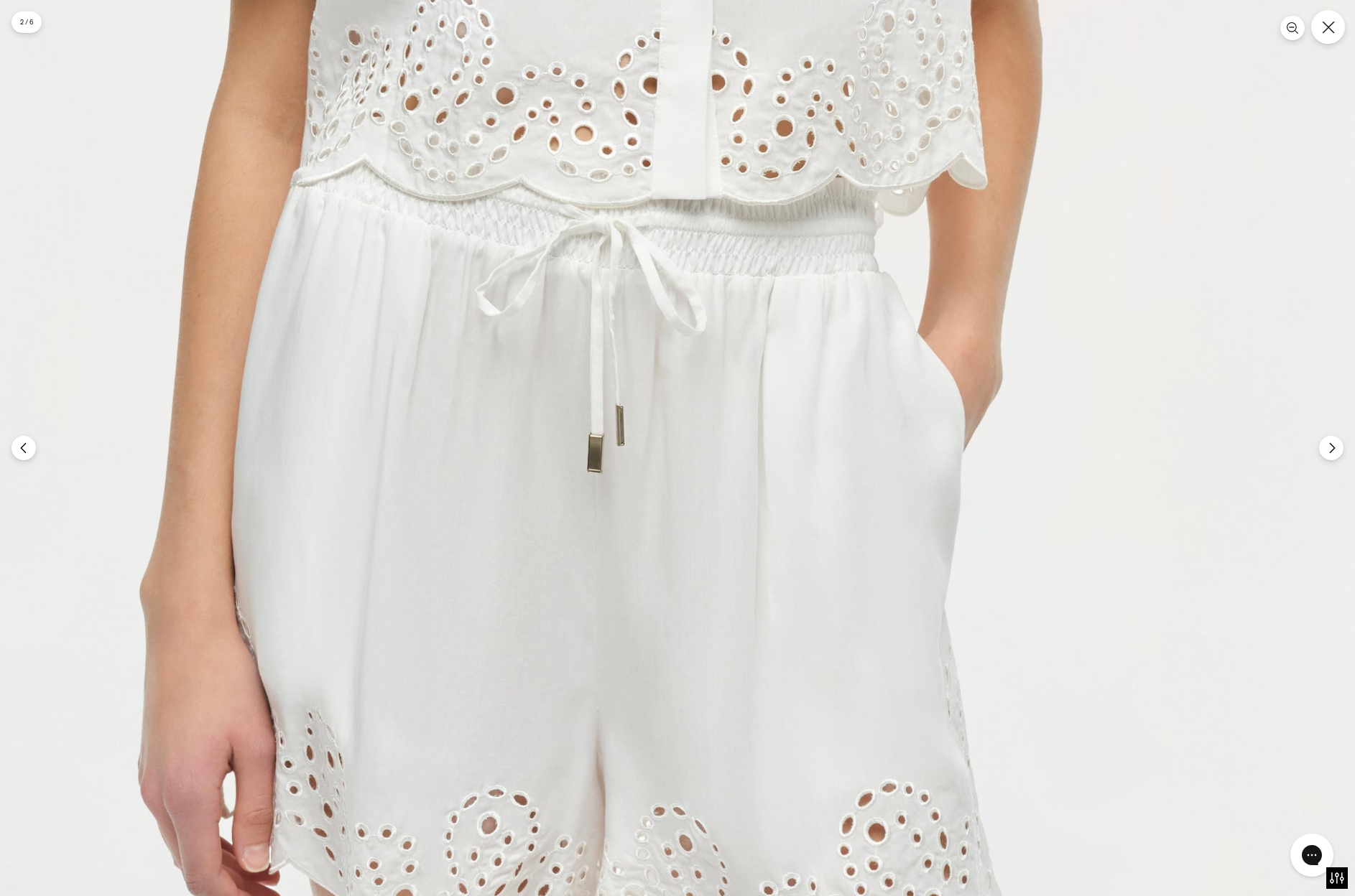
click at [1336, 27] on button "Close" at bounding box center [1328, 27] width 34 height 34
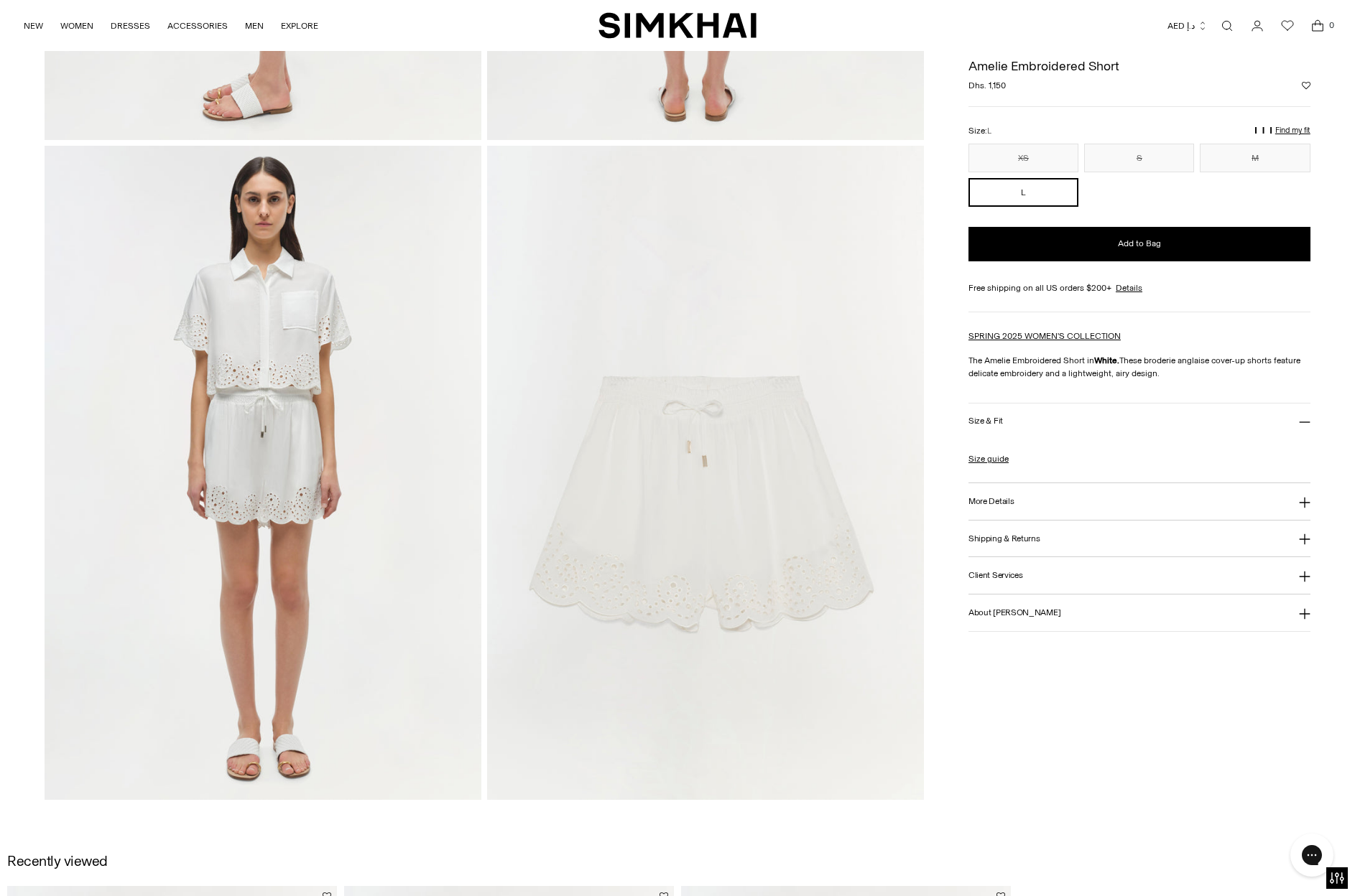
click at [669, 449] on img at bounding box center [705, 473] width 437 height 655
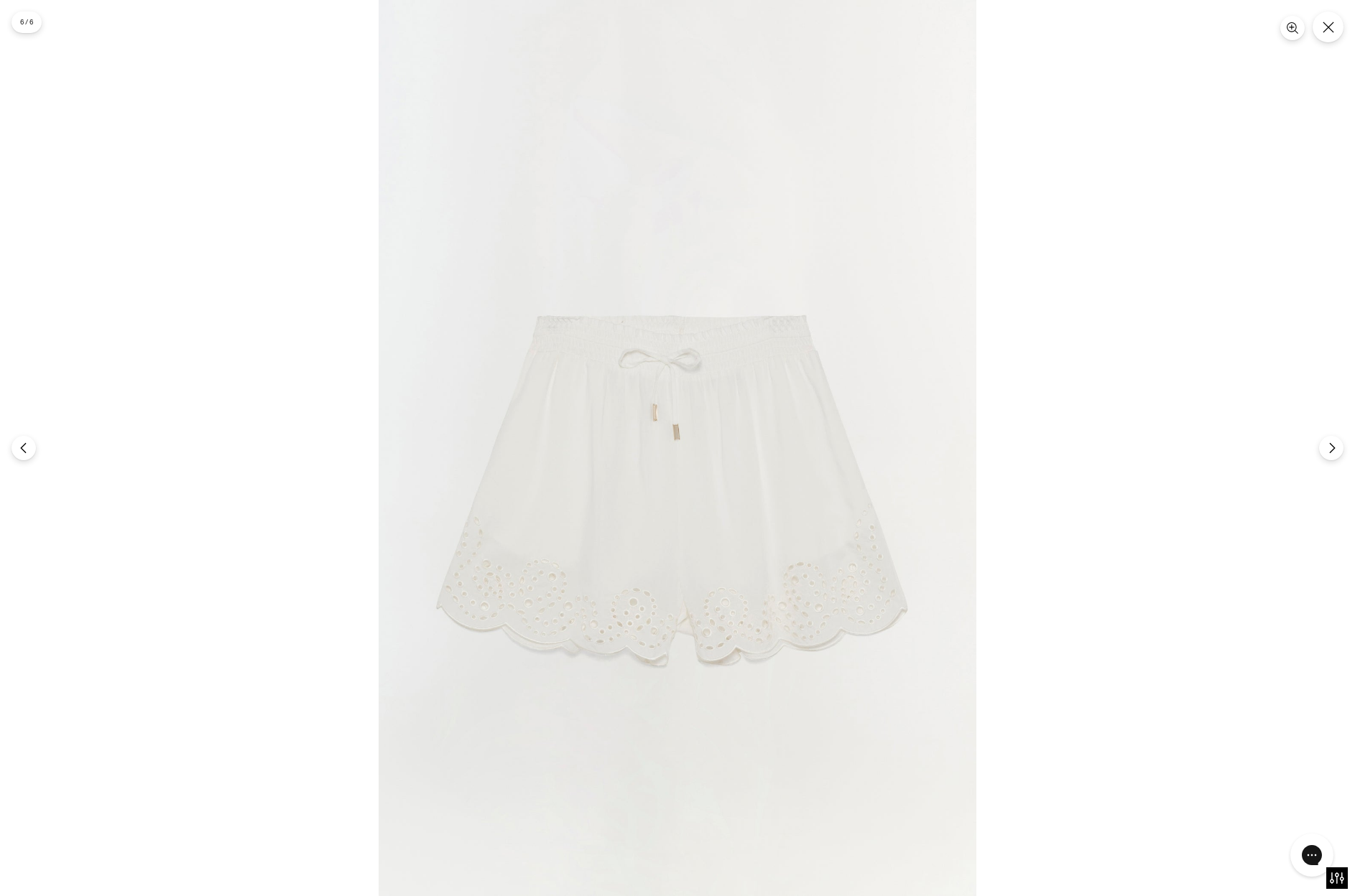
scroll to position [1283, 0]
click at [675, 416] on img at bounding box center [677, 448] width 598 height 896
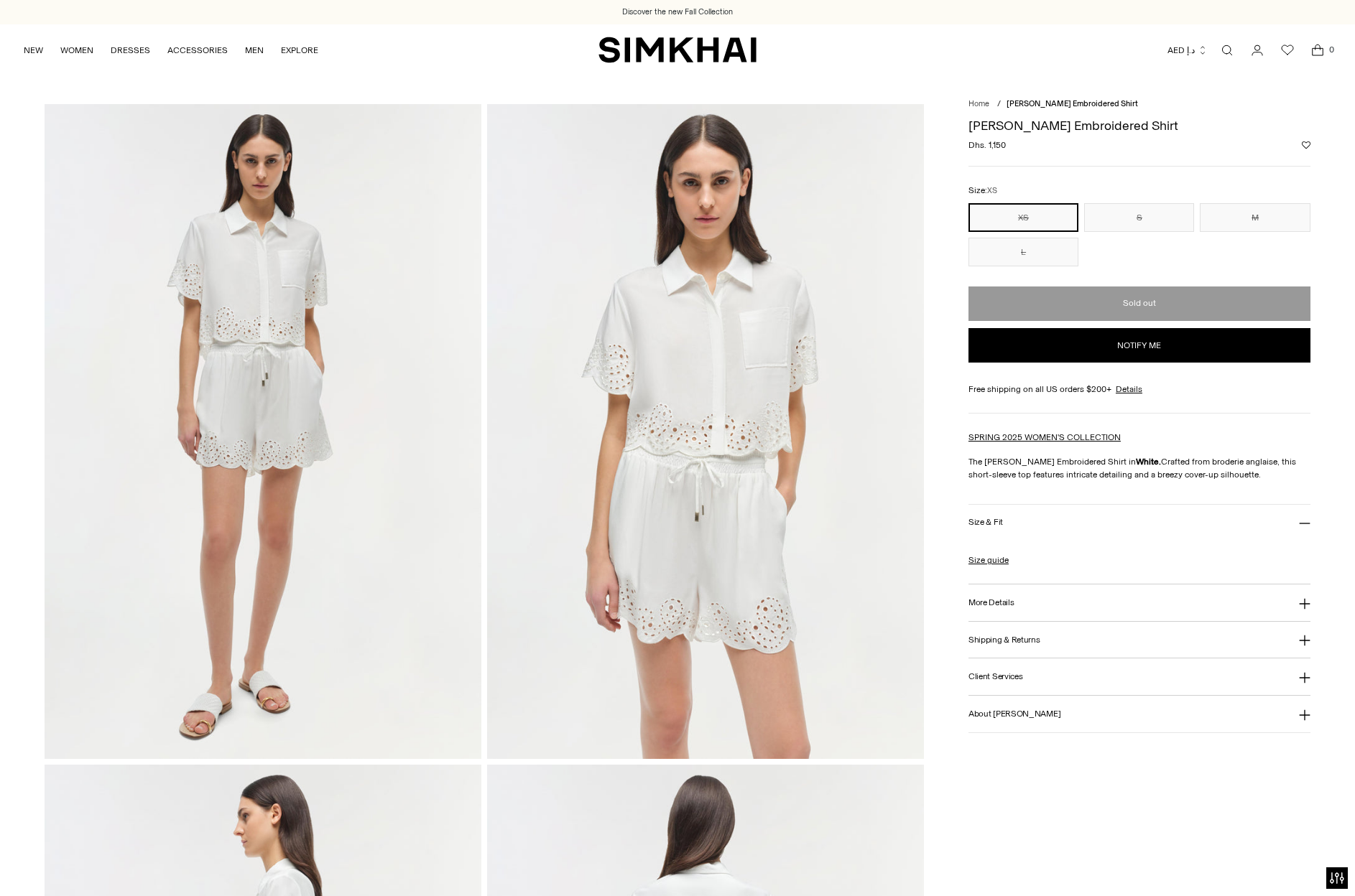
scroll to position [1291, 0]
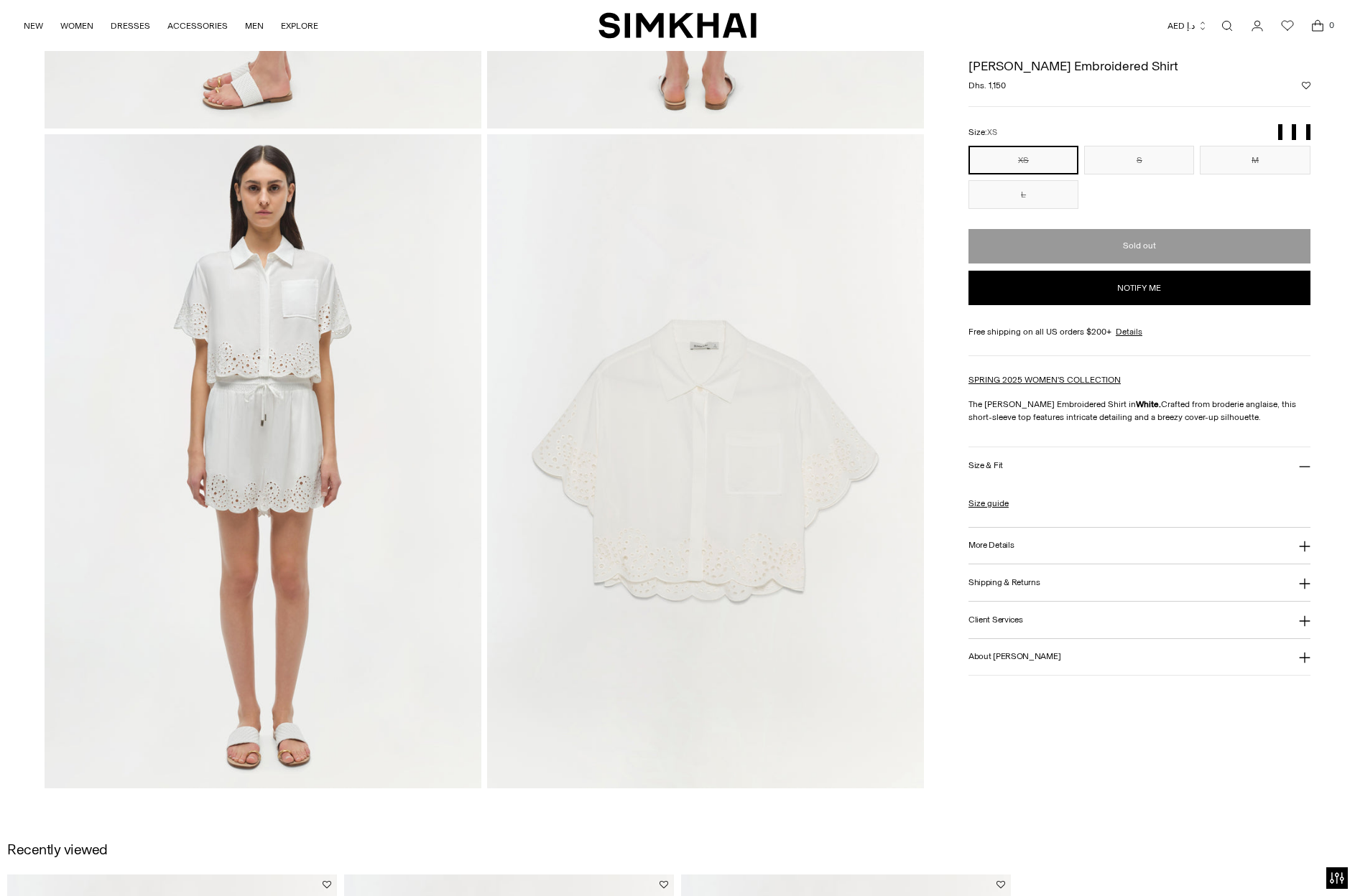
click at [702, 452] on img at bounding box center [705, 461] width 437 height 655
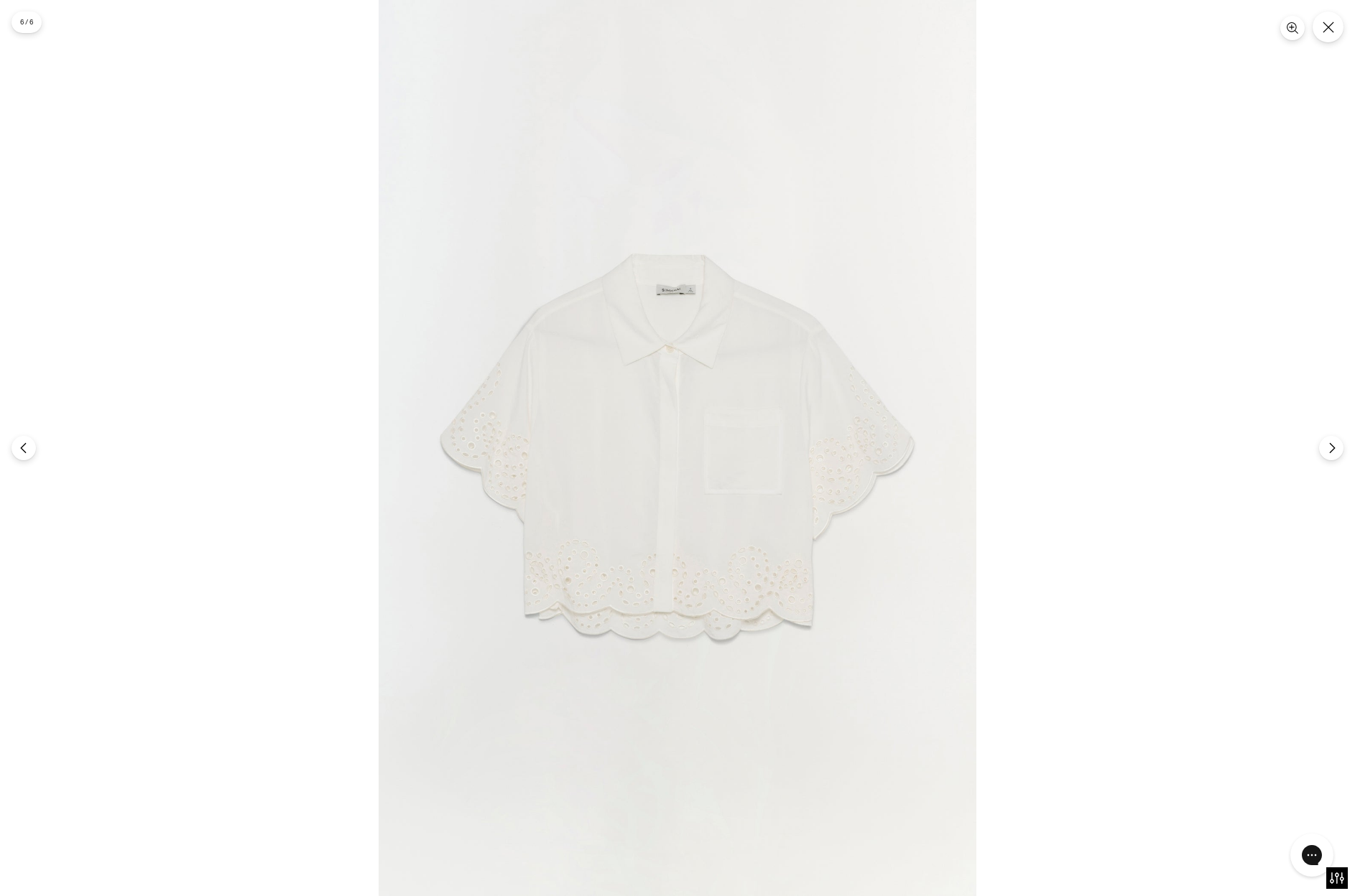
scroll to position [0, 0]
click at [745, 527] on img at bounding box center [677, 448] width 598 height 896
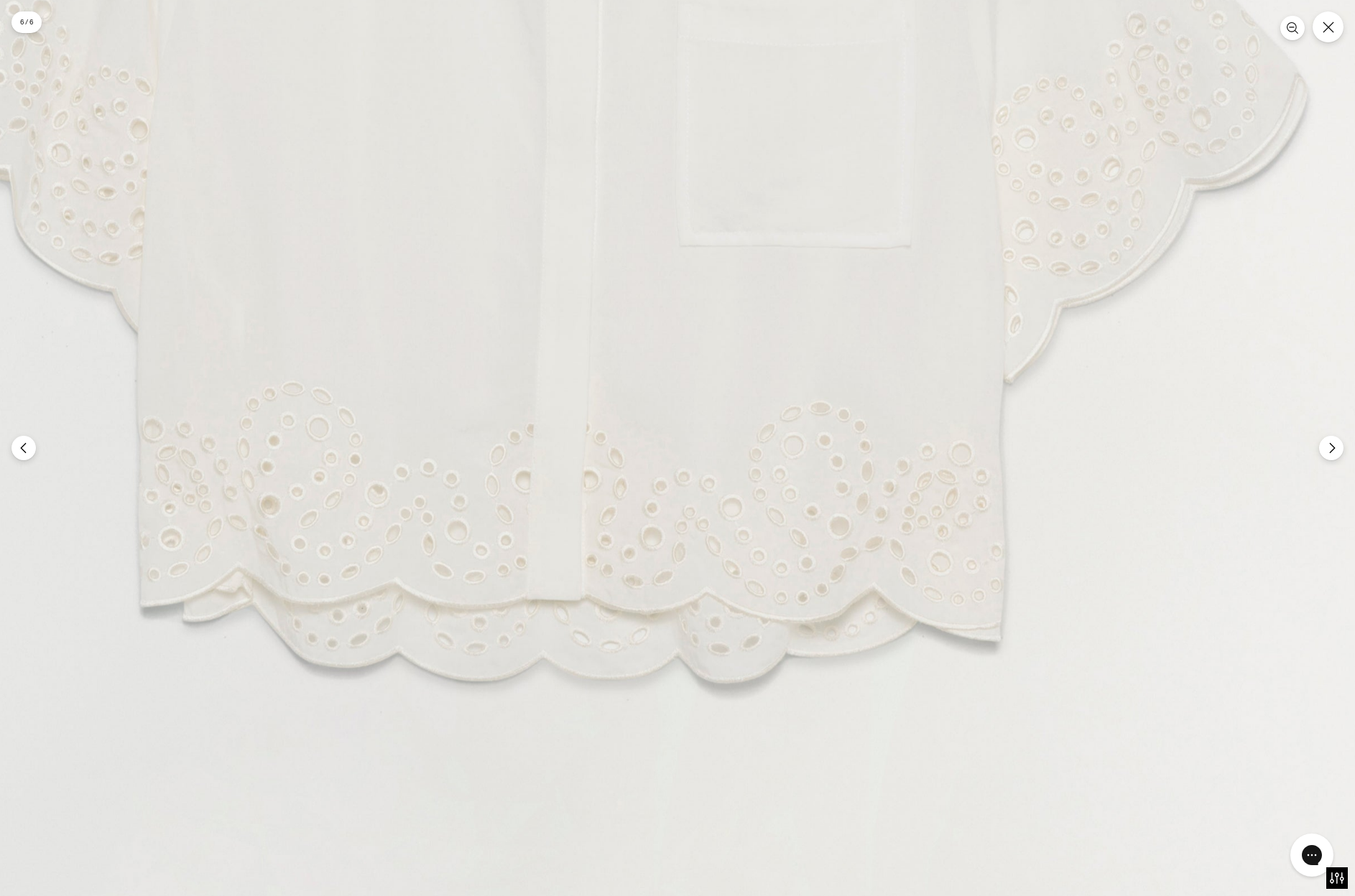
click at [738, 333] on img at bounding box center [598, 108] width 1792 height 2688
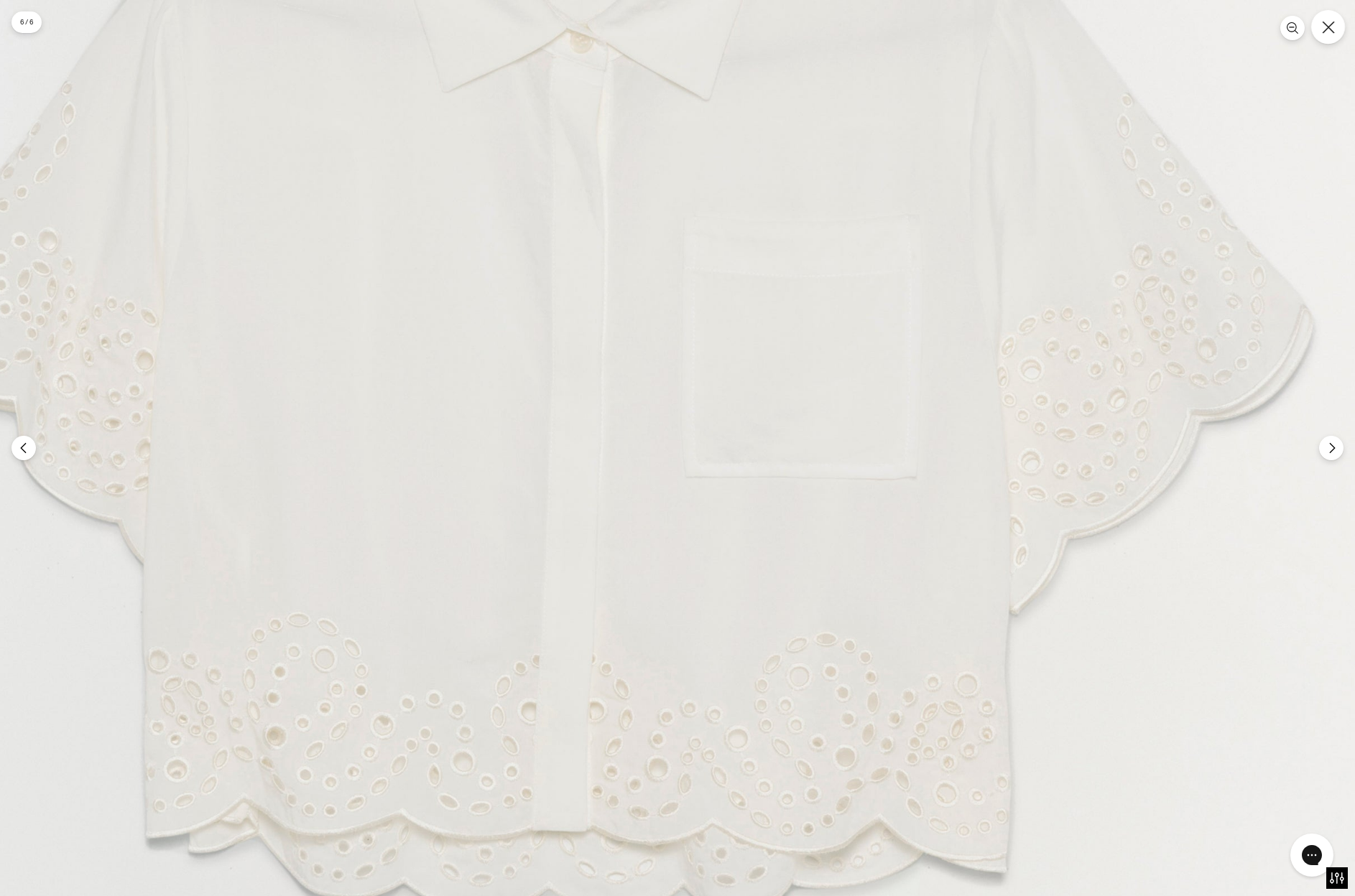
click at [1319, 28] on button "Close" at bounding box center [1328, 27] width 34 height 34
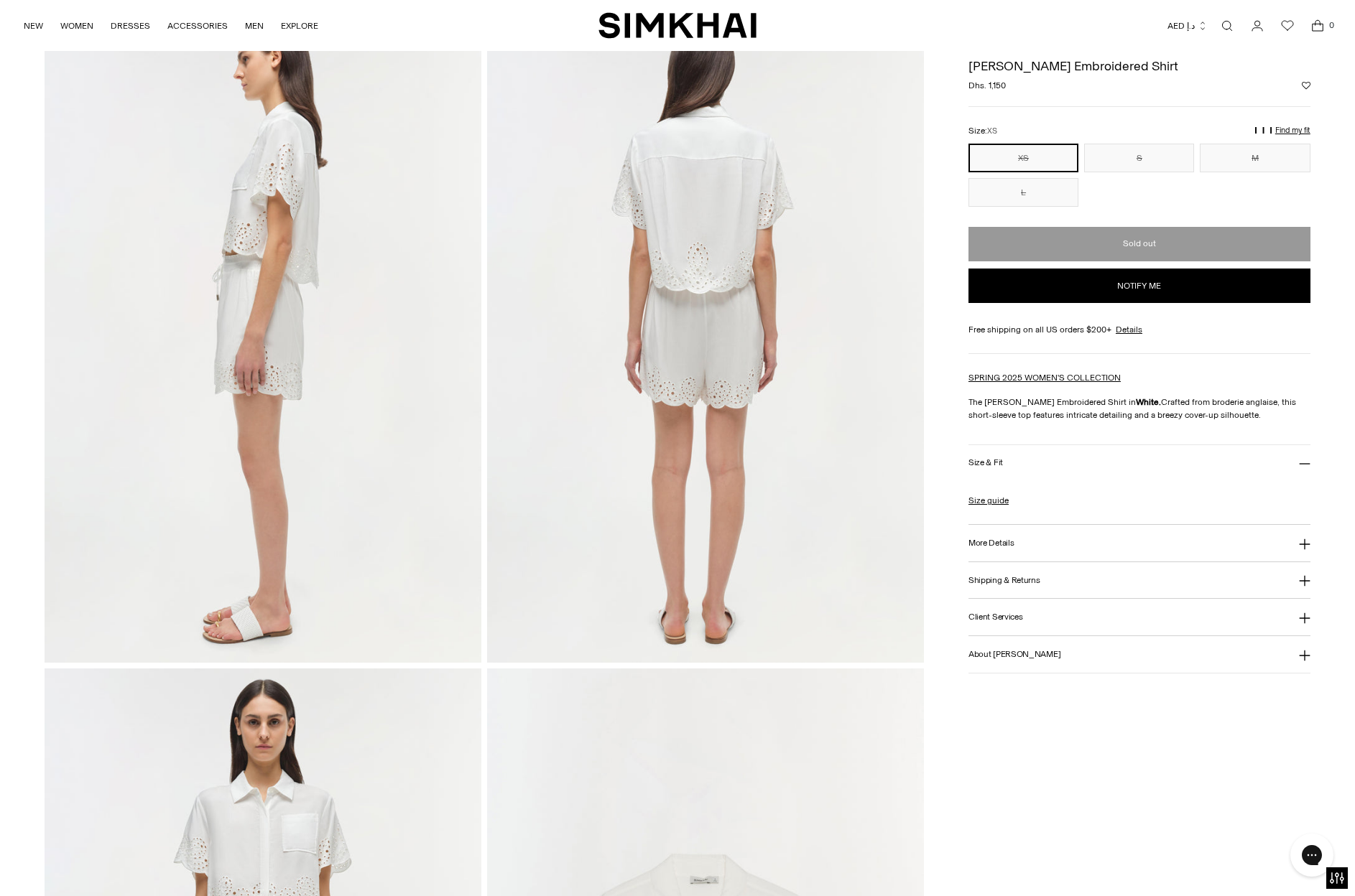
scroll to position [745, 0]
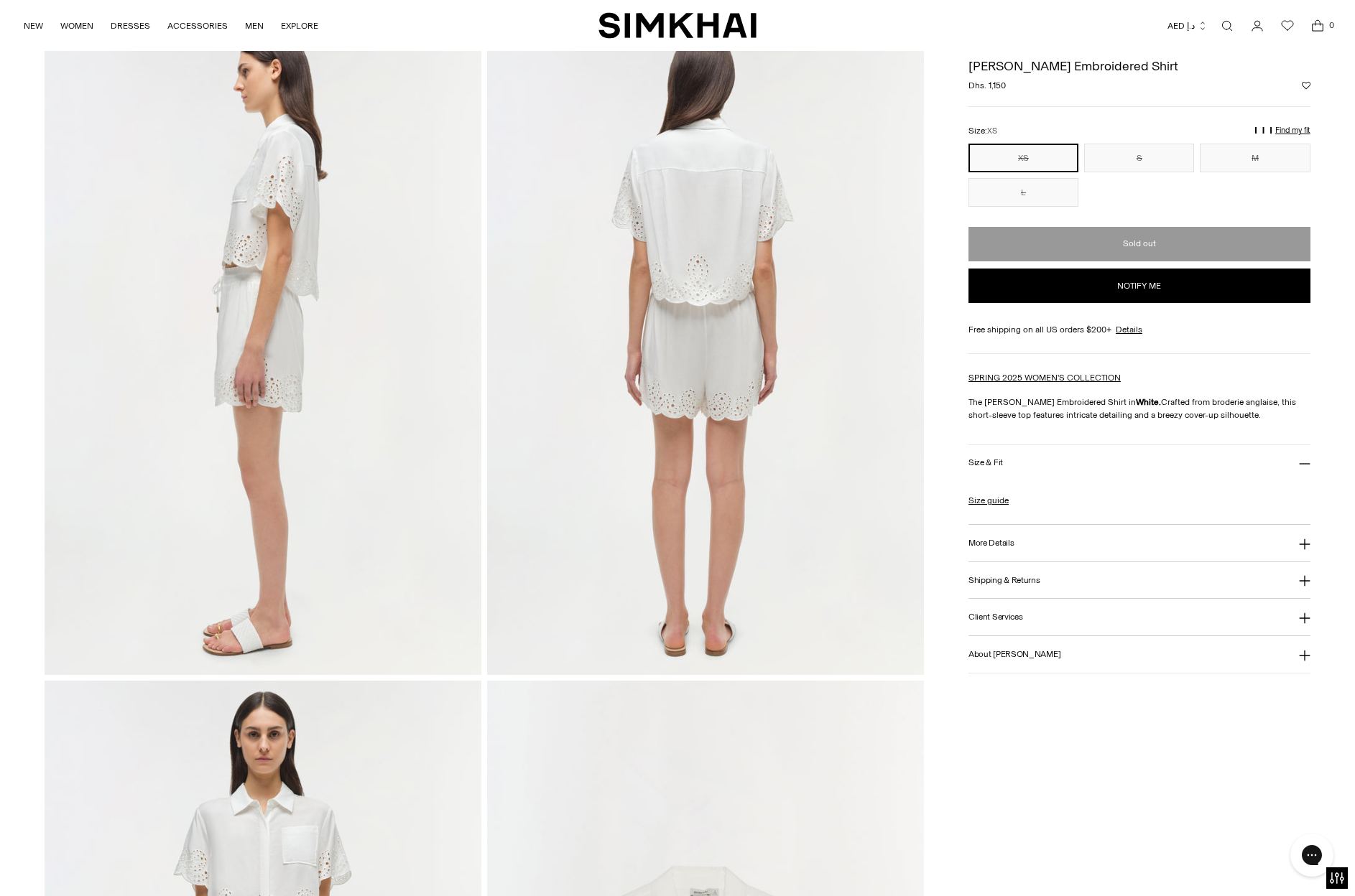
click at [735, 354] on img at bounding box center [705, 347] width 437 height 655
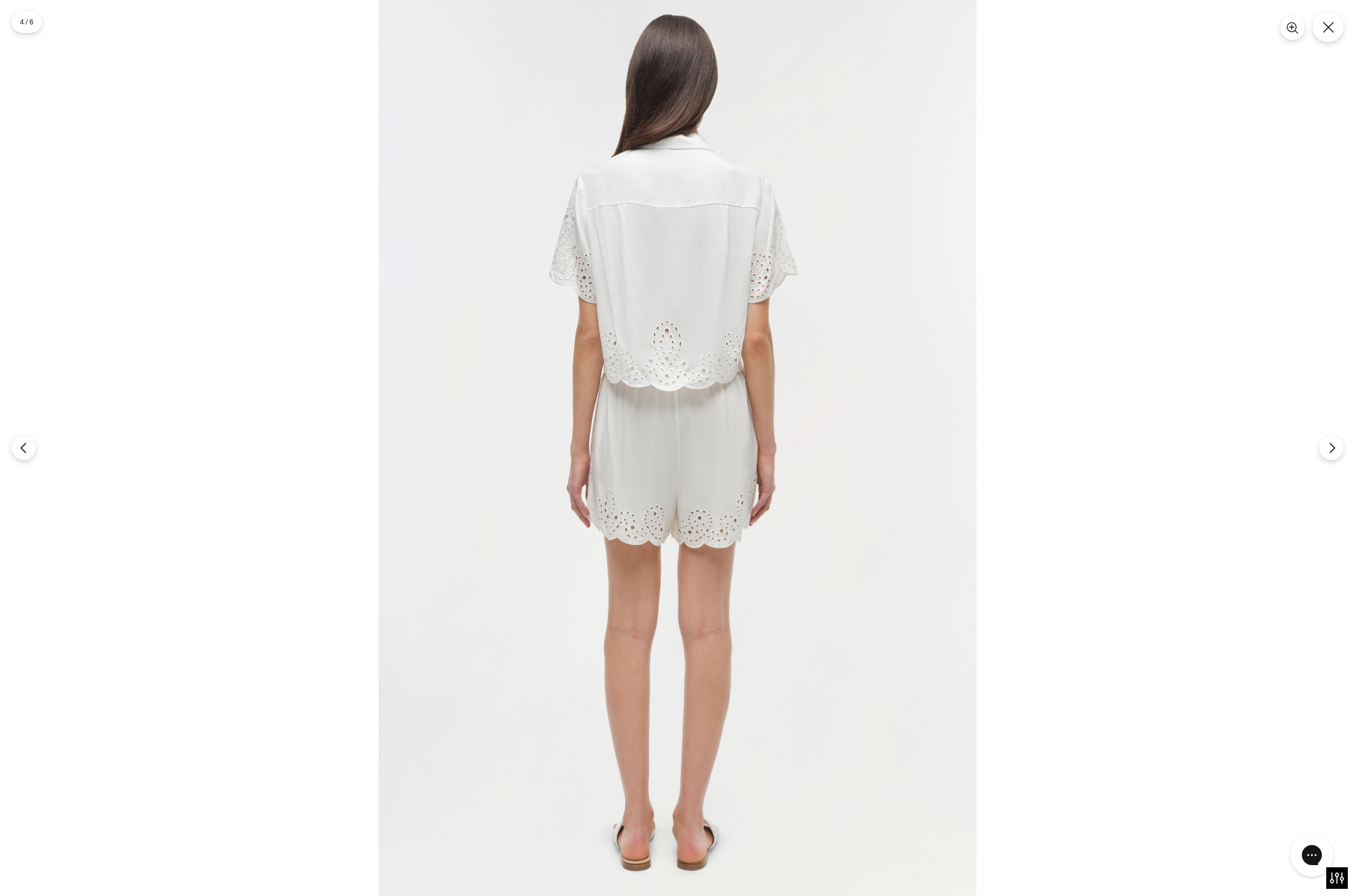
click at [705, 353] on img at bounding box center [677, 448] width 598 height 896
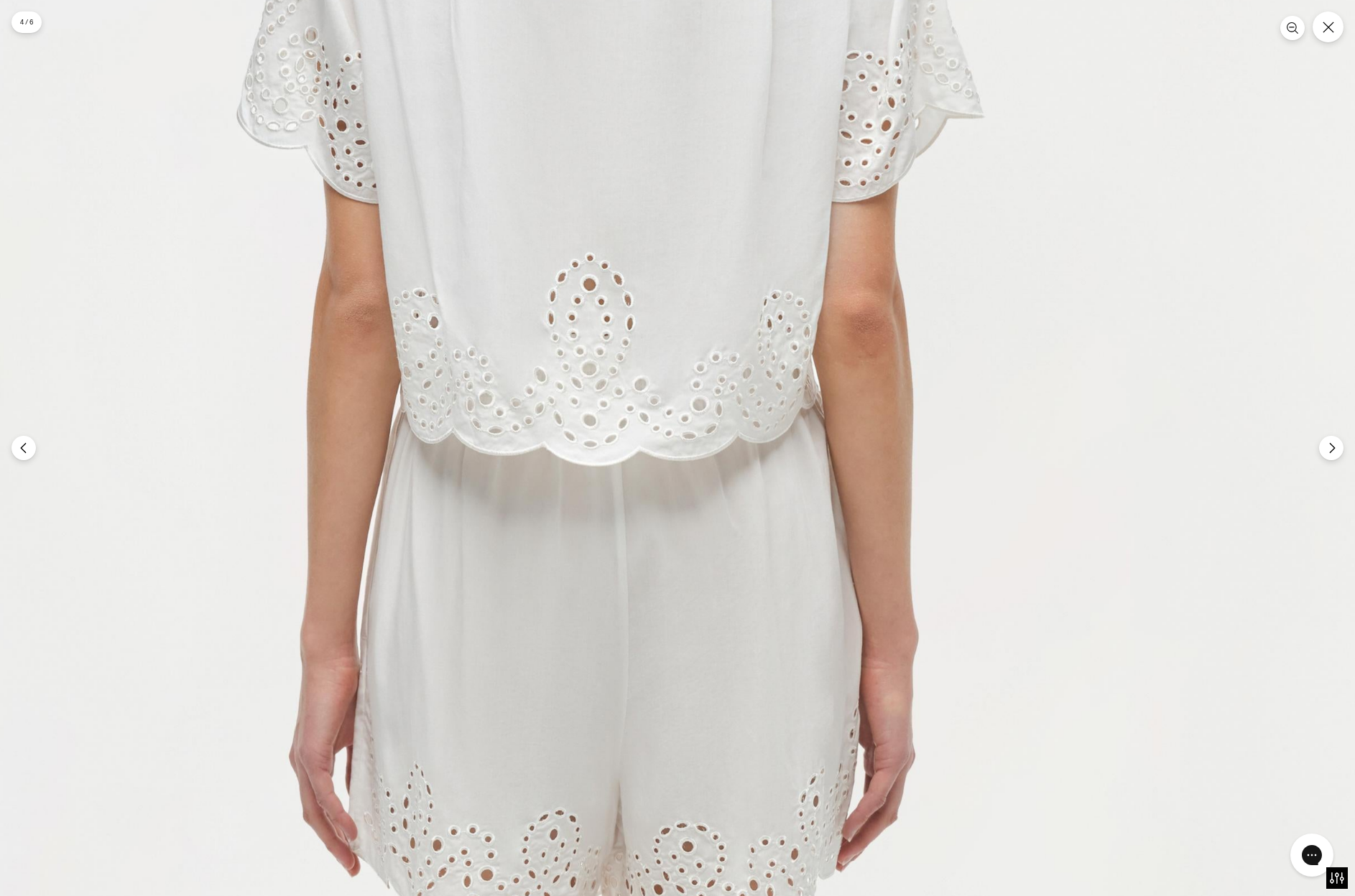
click at [641, 280] on img at bounding box center [621, 637] width 1793 height 2688
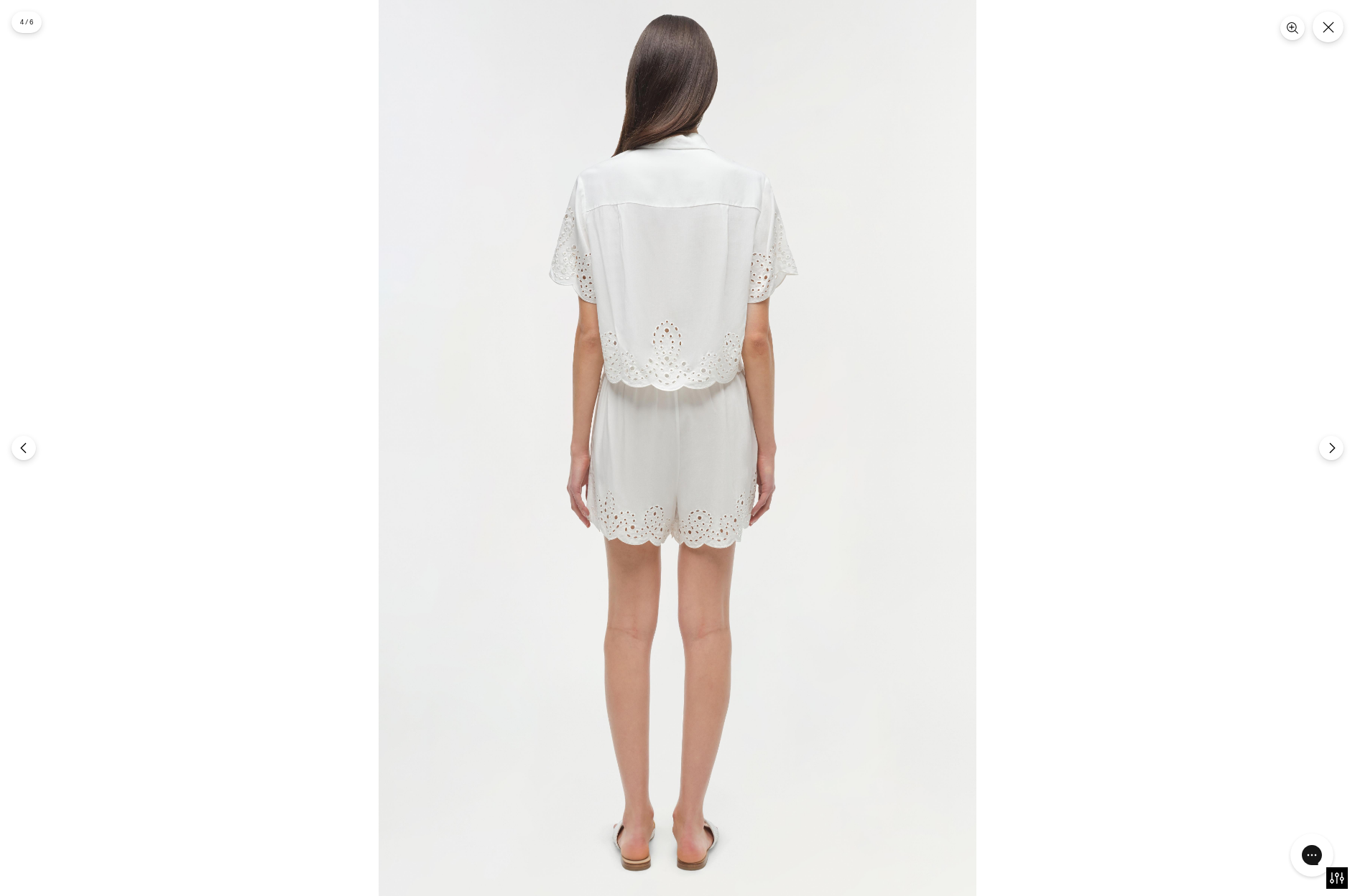
click at [641, 293] on img at bounding box center [677, 448] width 598 height 896
